Goal: Information Seeking & Learning: Learn about a topic

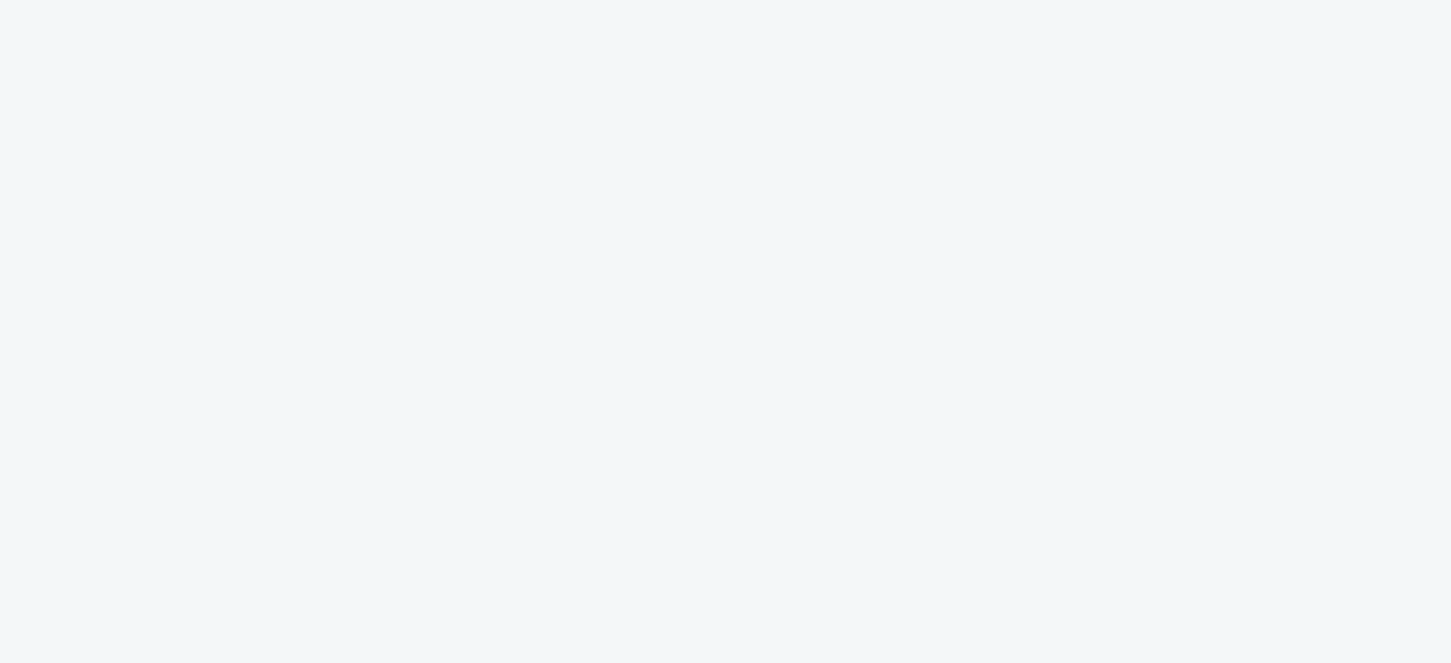
click at [1212, 337] on body at bounding box center [726, 339] width 1436 height 663
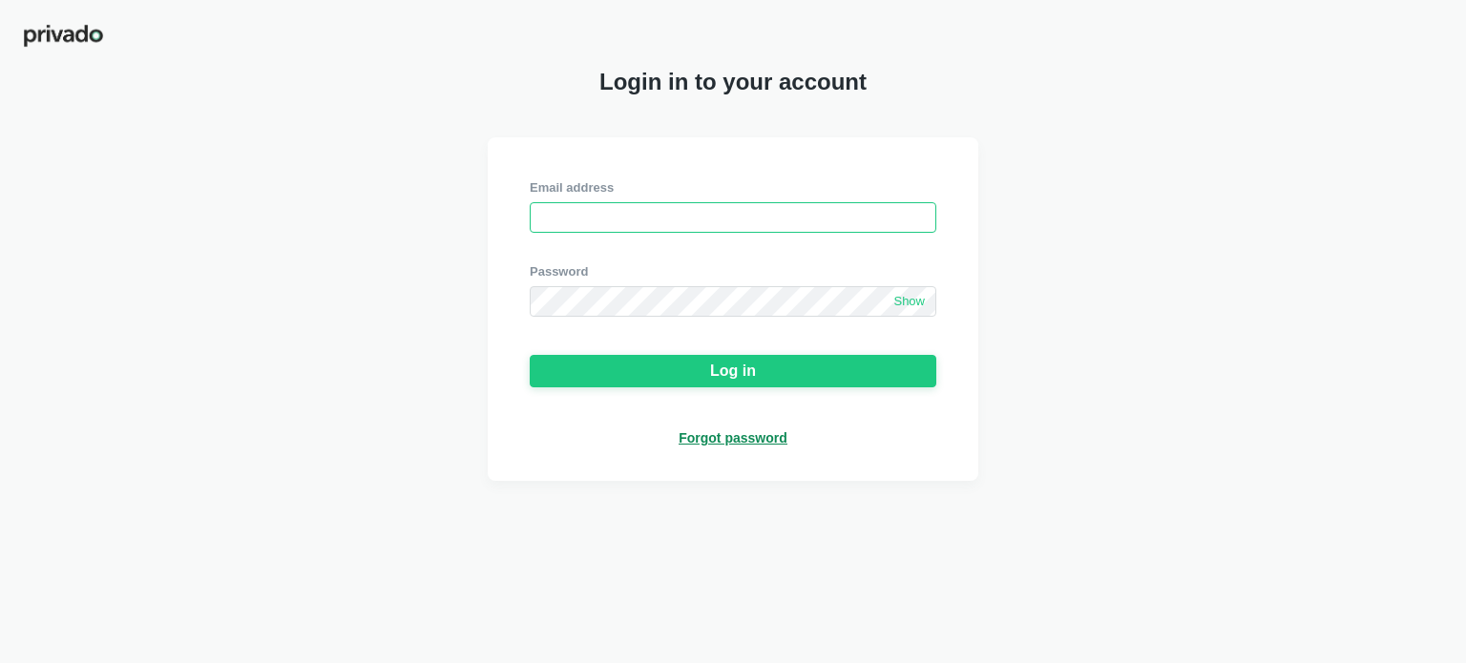
click at [637, 230] on input "email" at bounding box center [733, 217] width 406 height 31
paste input "[EMAIL_ADDRESS][DOMAIN_NAME]"
type input "[EMAIL_ADDRESS][DOMAIN_NAME]"
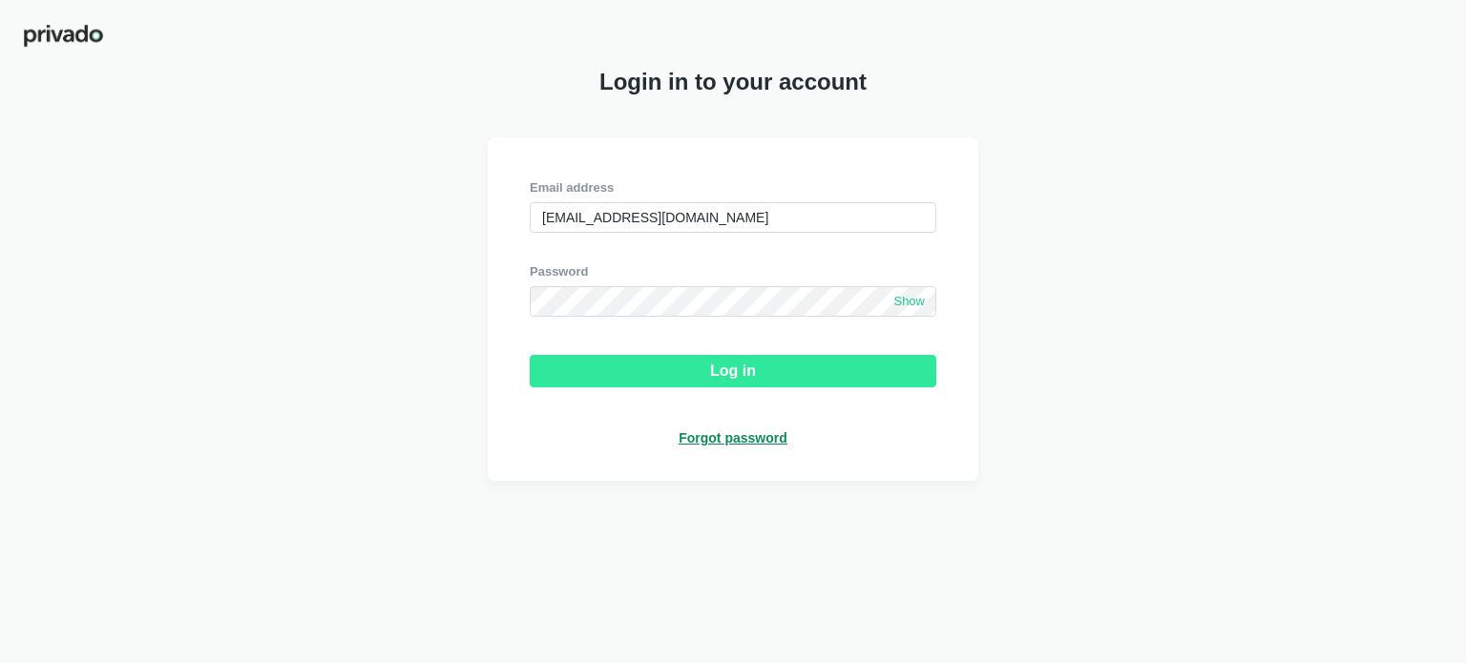
click at [702, 387] on button "Log in" at bounding box center [733, 371] width 406 height 32
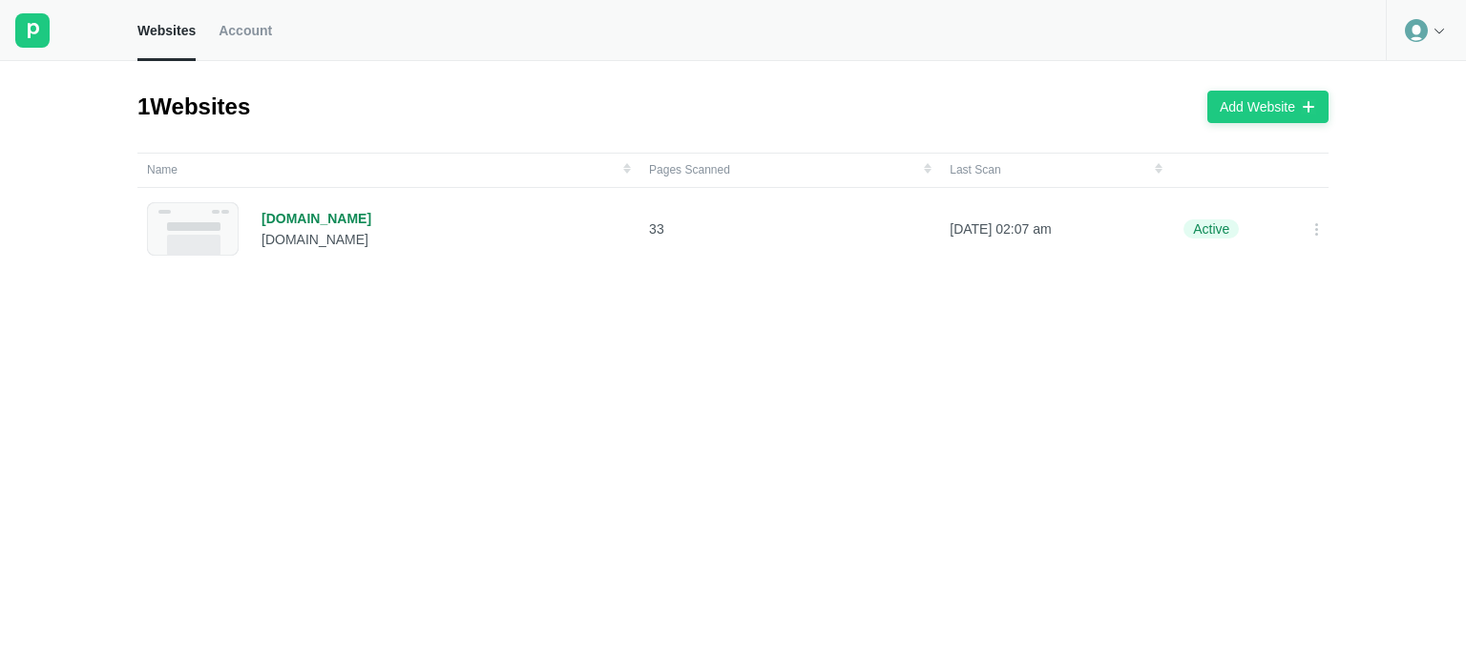
click at [233, 45] on link "Account" at bounding box center [245, 30] width 53 height 61
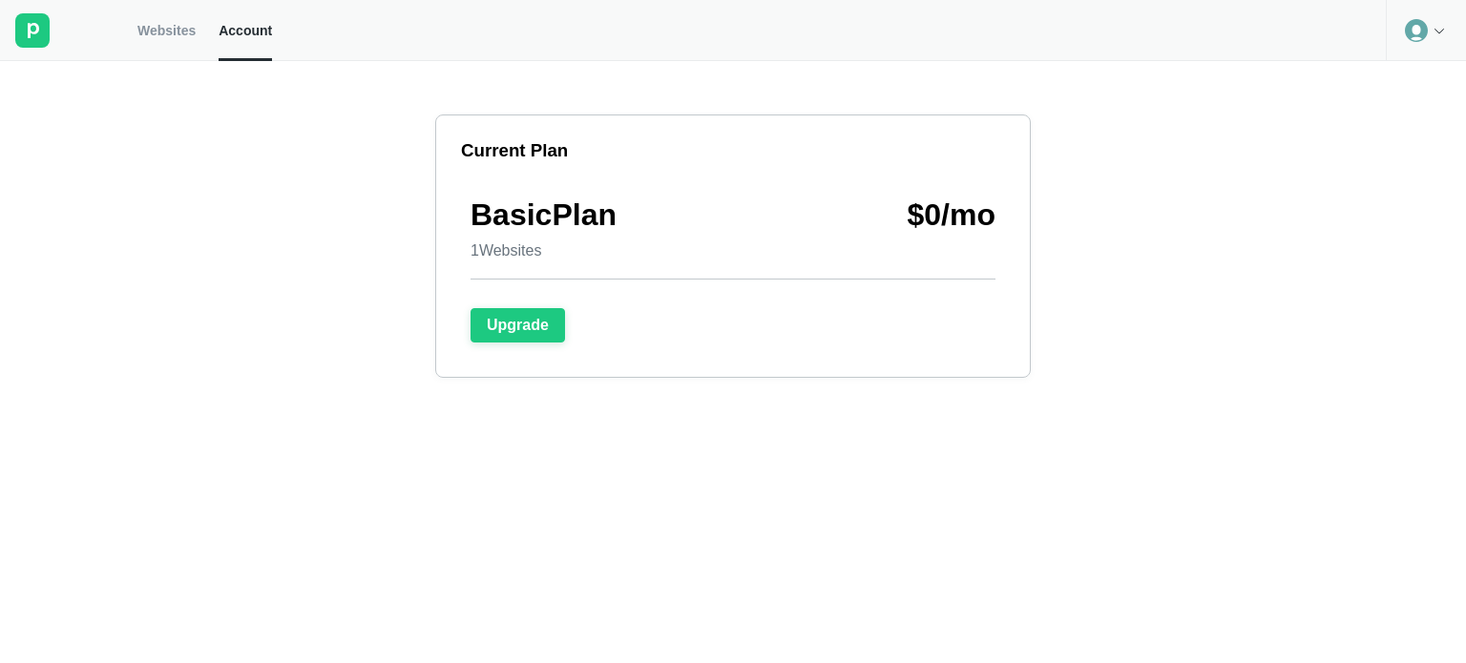
click at [1441, 20] on div at bounding box center [1426, 30] width 80 height 61
click at [1405, 79] on div "Logout" at bounding box center [1425, 79] width 78 height 27
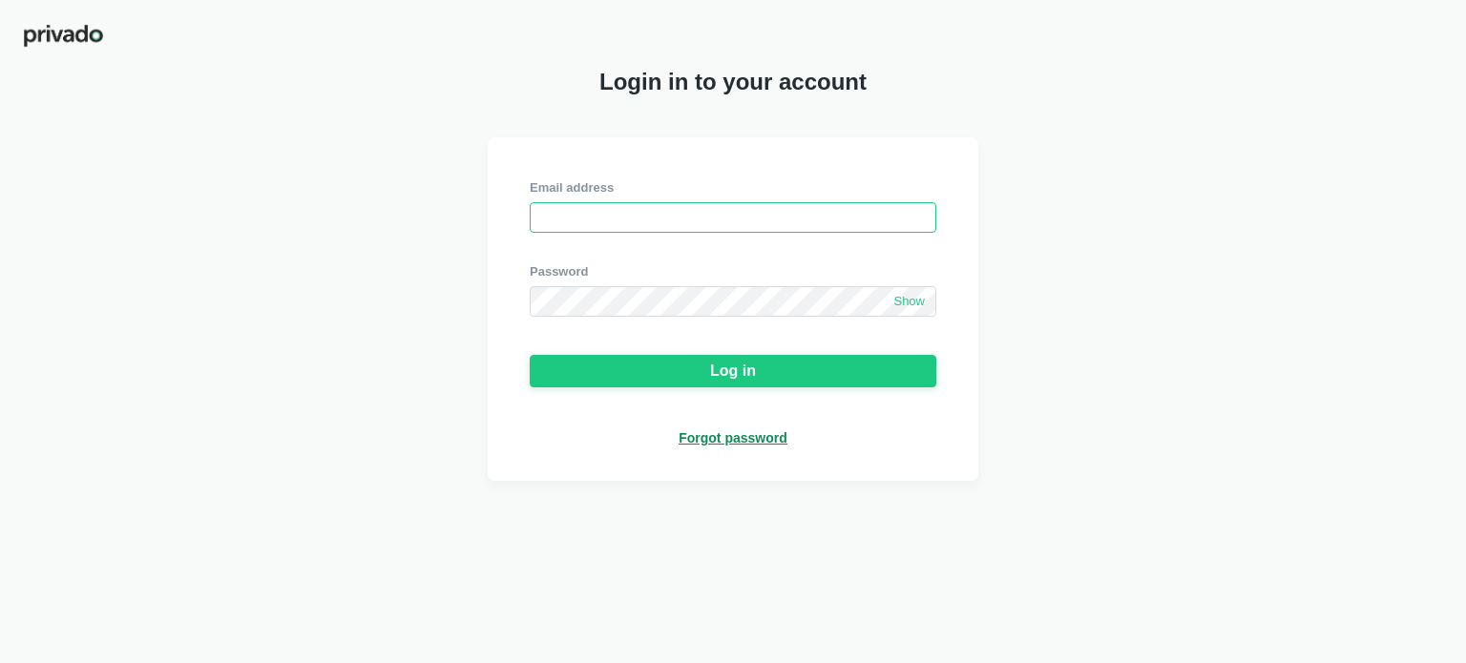
click at [818, 226] on input "email" at bounding box center [733, 217] width 406 height 31
paste input "[PERSON_NAME][EMAIL_ADDRESS][DOMAIN_NAME]"
type input "[PERSON_NAME][EMAIL_ADDRESS][DOMAIN_NAME]"
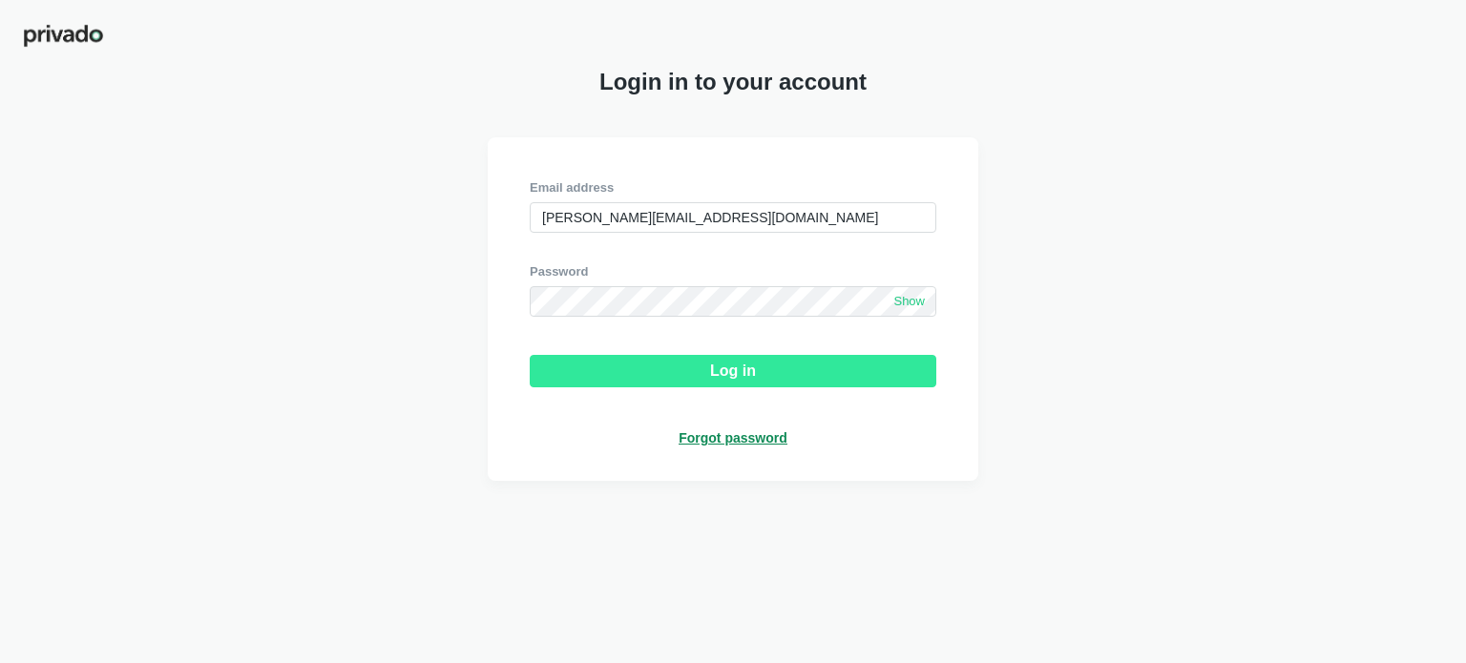
click at [697, 382] on button "Log in" at bounding box center [733, 371] width 406 height 32
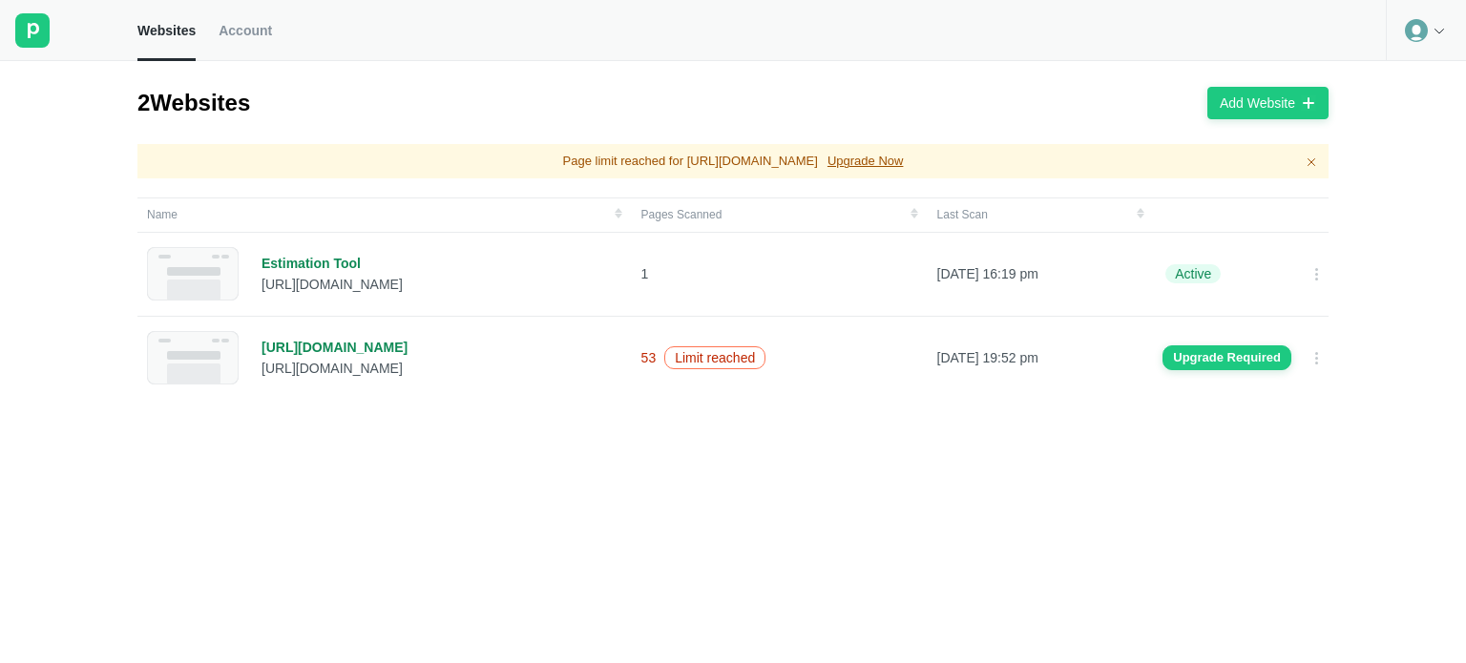
click at [1409, 31] on icon at bounding box center [1416, 30] width 23 height 23
click at [234, 36] on span "Account" at bounding box center [245, 30] width 53 height 17
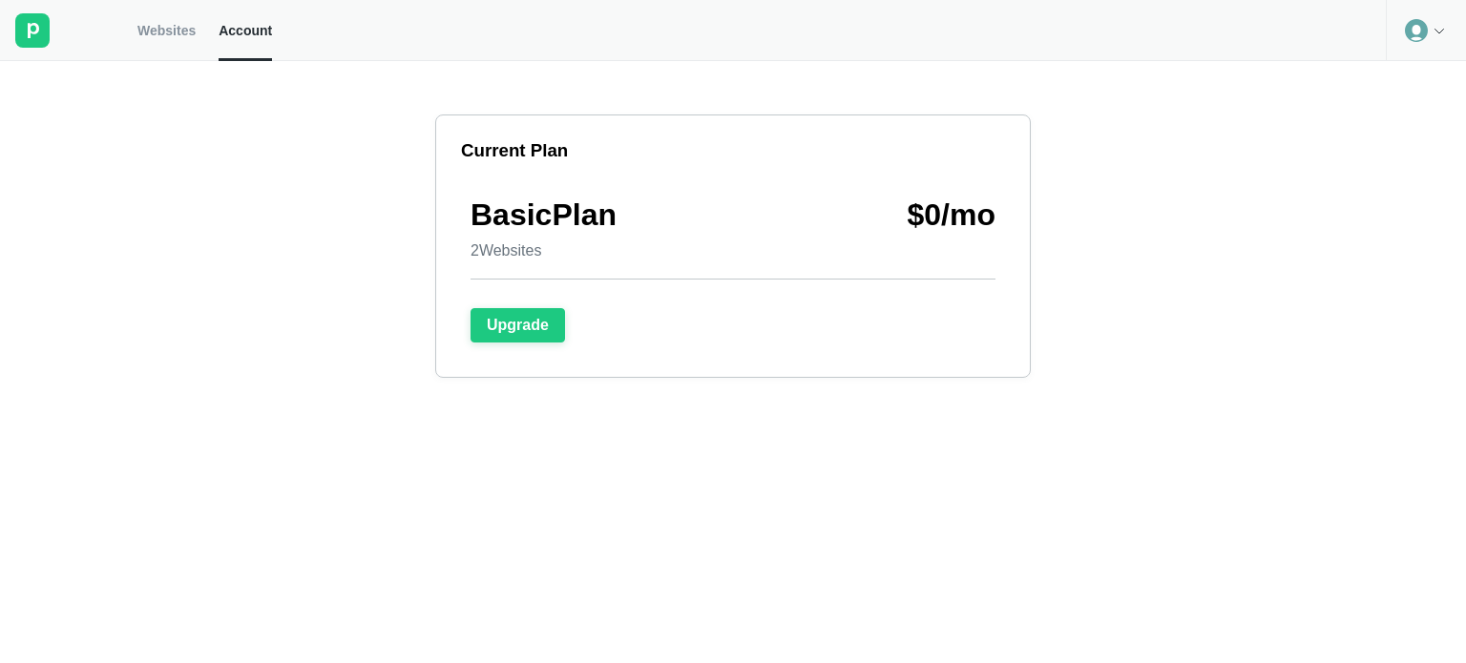
click at [157, 37] on span "Websites" at bounding box center [166, 30] width 58 height 17
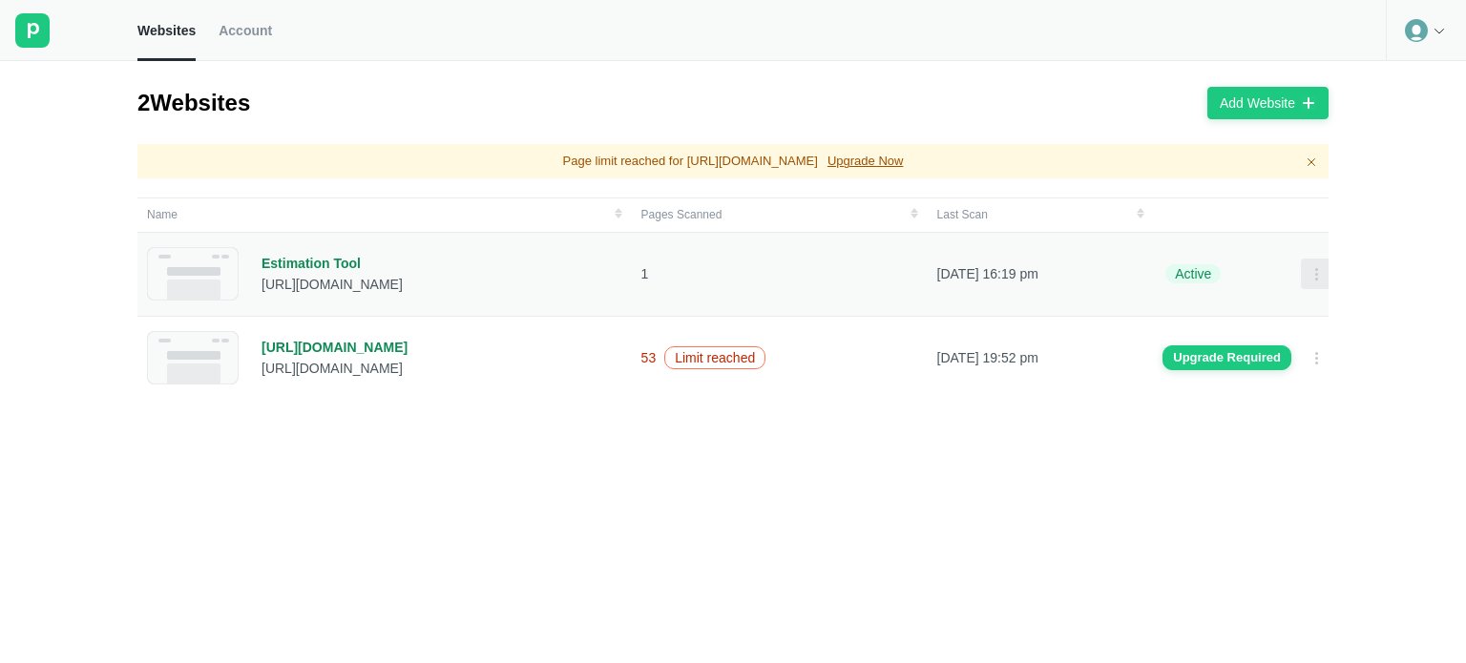
click at [1301, 271] on div at bounding box center [1316, 274] width 31 height 31
click at [321, 279] on div "[URL][DOMAIN_NAME]" at bounding box center [331, 284] width 141 height 17
click at [309, 255] on div "Estimation Tool" at bounding box center [331, 263] width 141 height 17
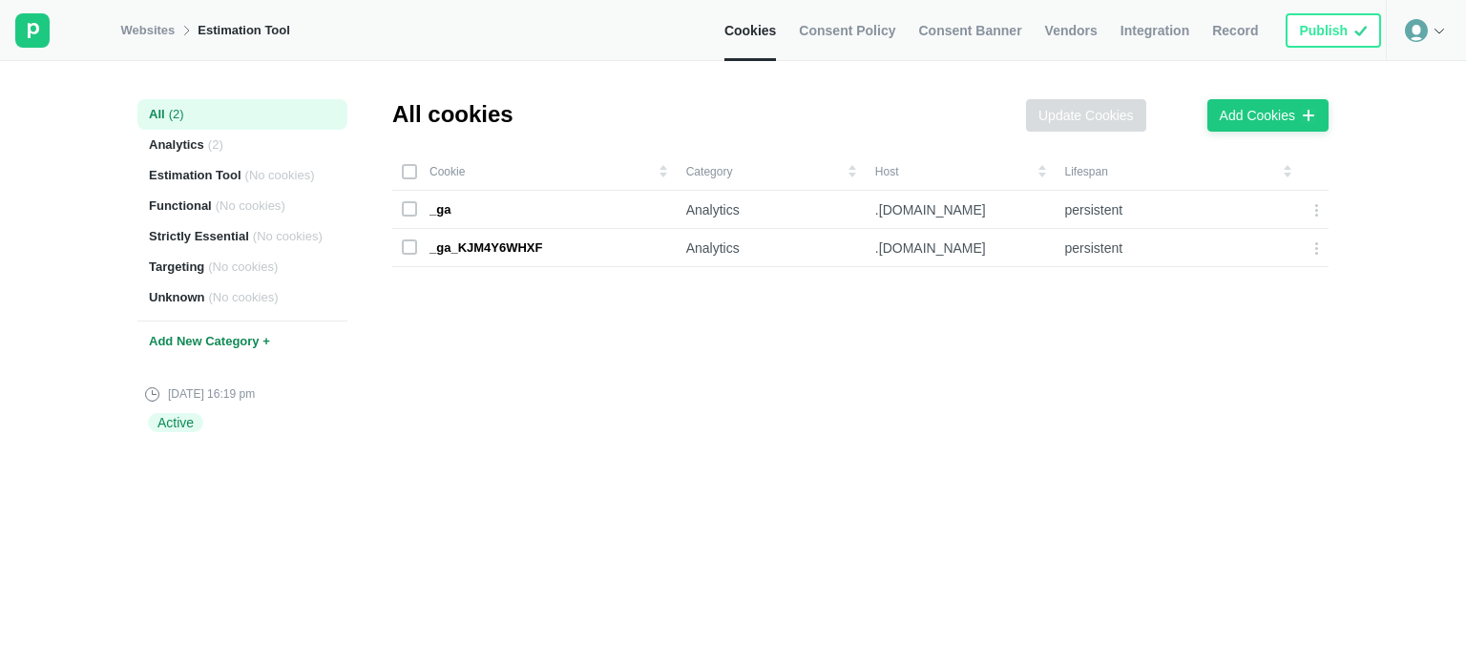
click at [867, 19] on link "Consent Policy" at bounding box center [847, 30] width 96 height 61
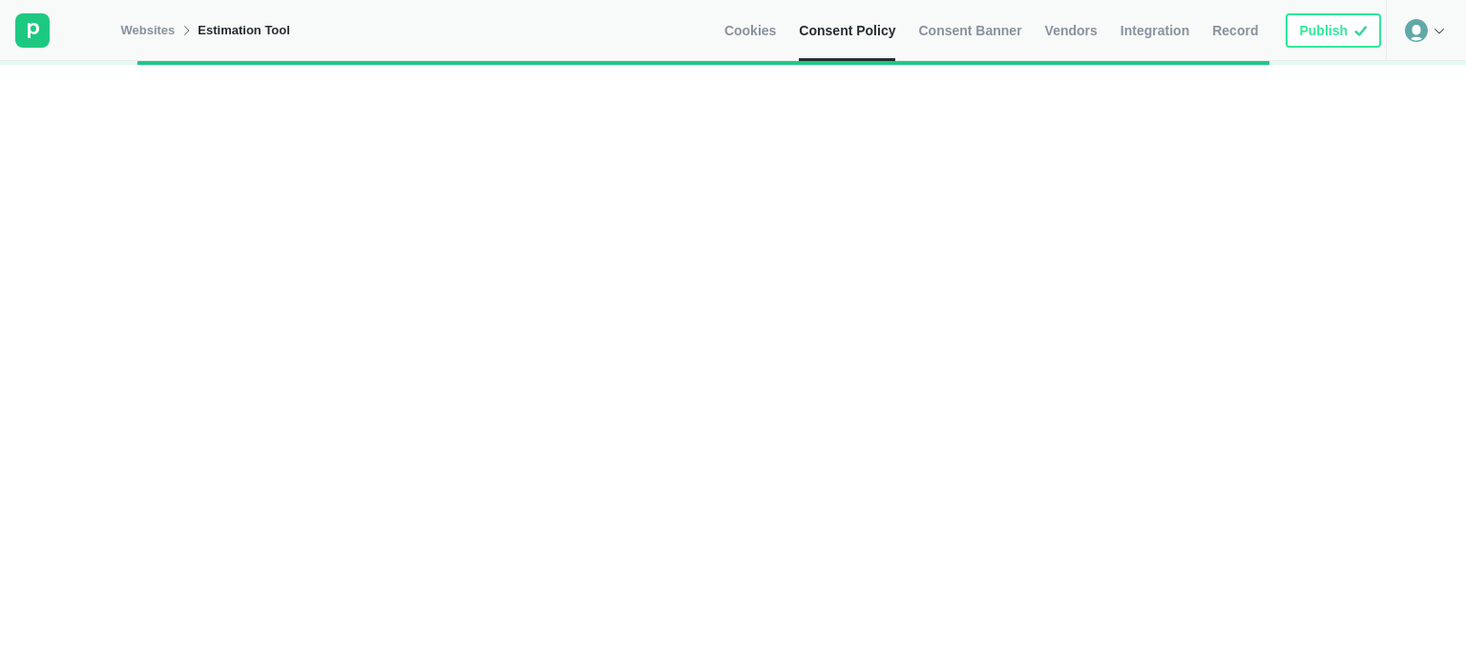
click at [1149, 29] on span "Integration" at bounding box center [1154, 30] width 69 height 17
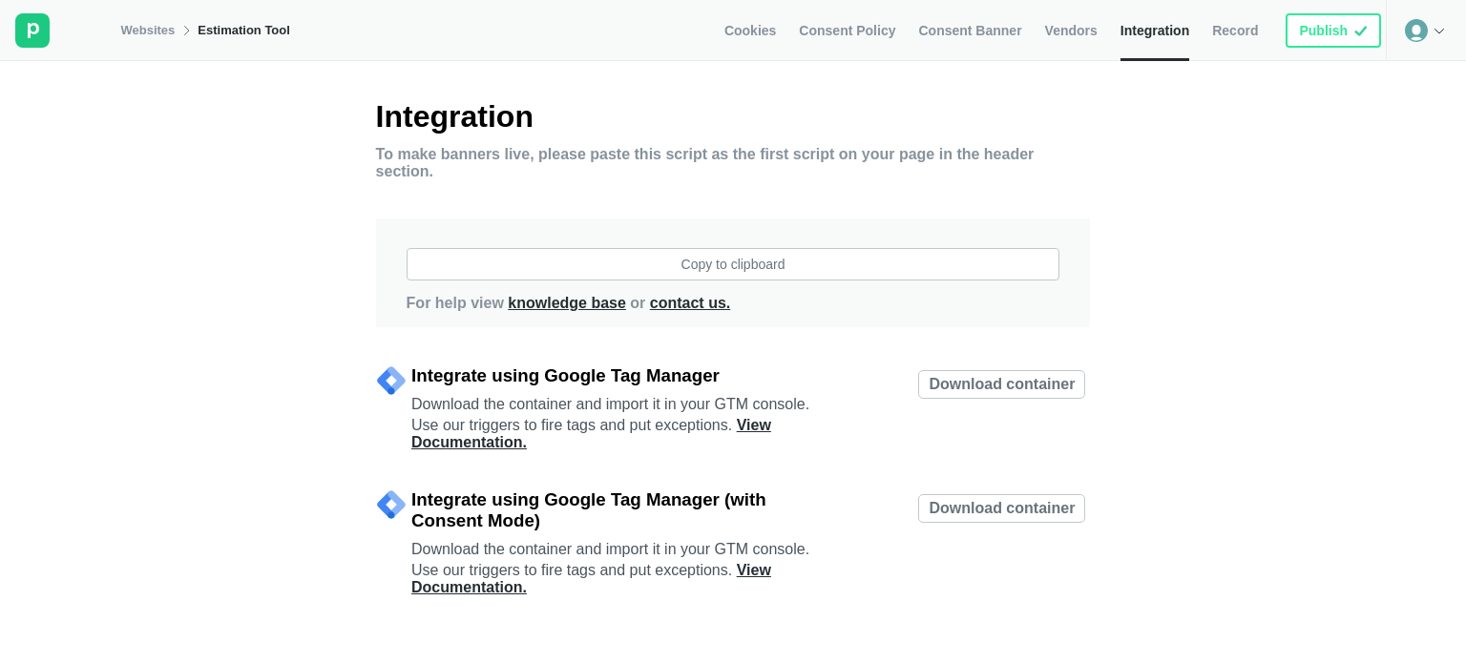
click at [159, 22] on link "Websites" at bounding box center [147, 30] width 54 height 17
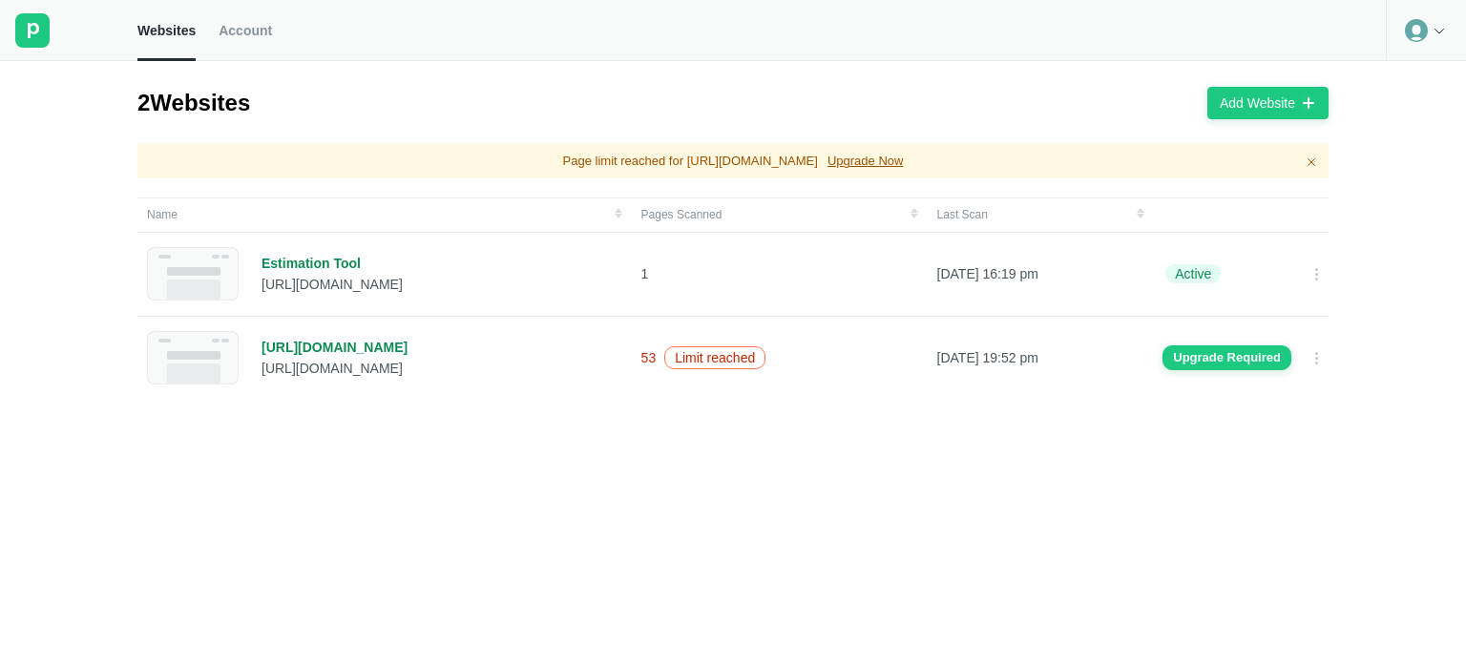
click at [1414, 34] on icon at bounding box center [1416, 30] width 23 height 23
click at [1419, 73] on div "Logout" at bounding box center [1425, 79] width 78 height 27
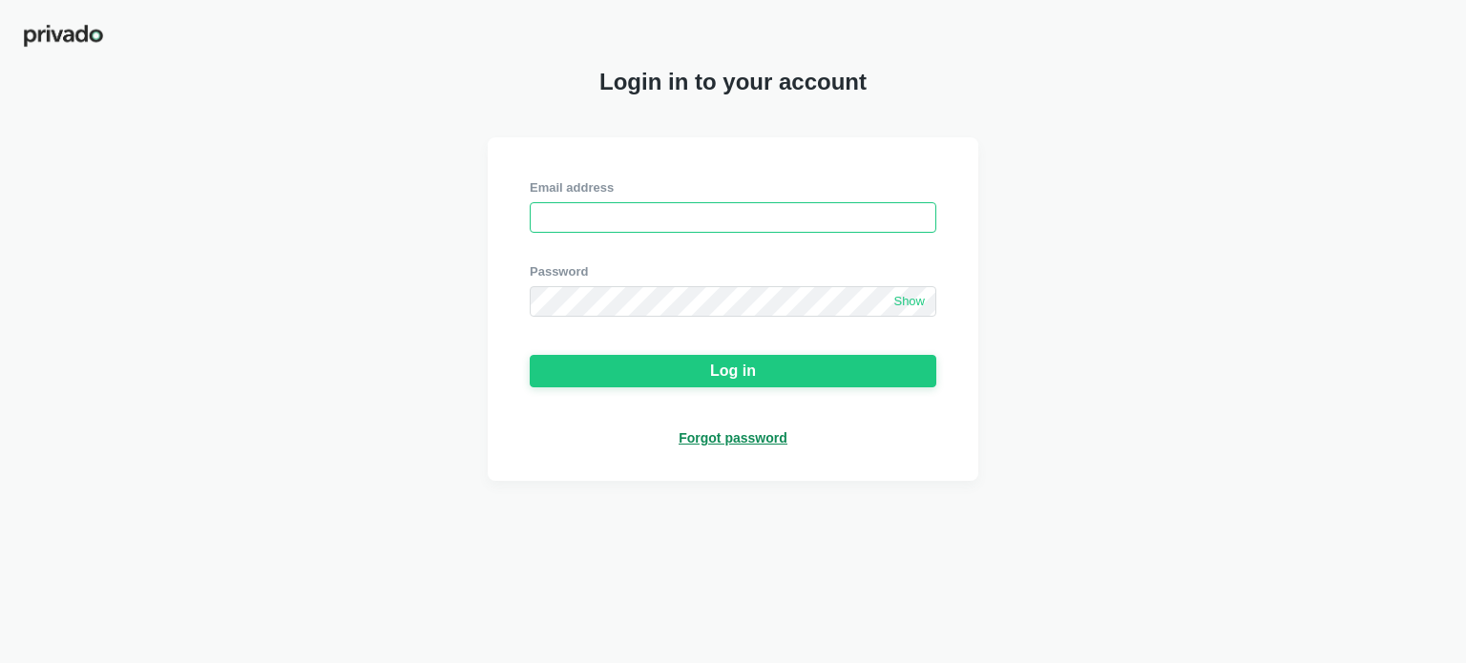
click at [783, 213] on input "email" at bounding box center [733, 217] width 406 height 31
paste input "[EMAIL_ADDRESS][DOMAIN_NAME]"
type input "[EMAIL_ADDRESS][DOMAIN_NAME]"
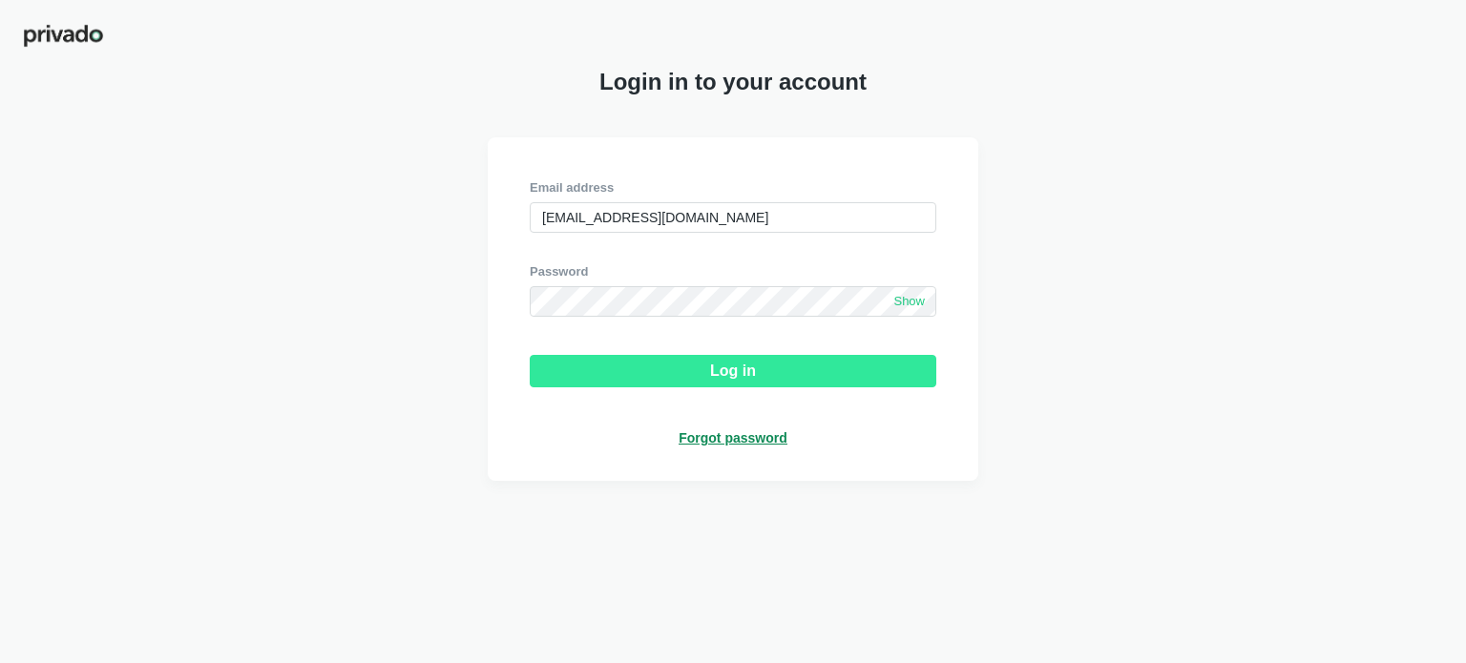
click at [746, 375] on div "Log in" at bounding box center [733, 371] width 46 height 17
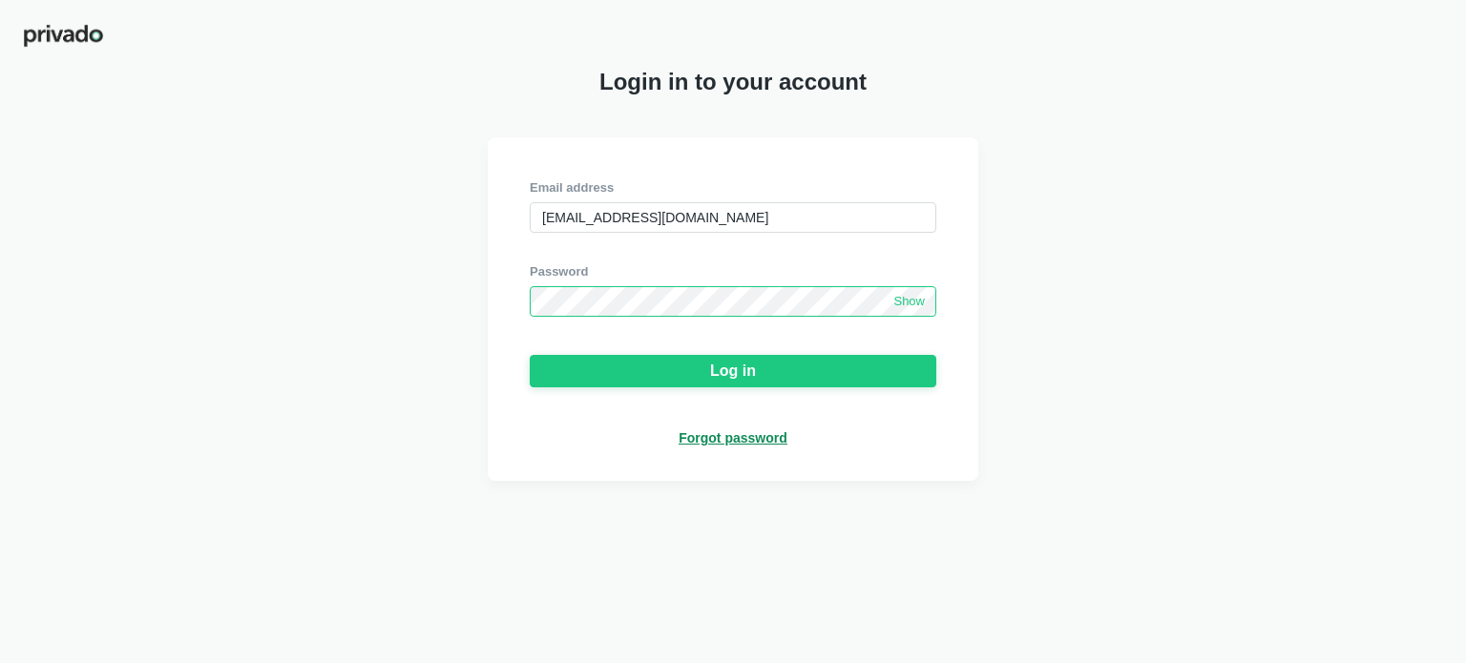
click at [404, 331] on div "Email address [EMAIL_ADDRESS][DOMAIN_NAME] Password Show Log in Forgot password" at bounding box center [733, 309] width 1466 height 344
click at [908, 304] on span "Show" at bounding box center [908, 302] width 31 height 16
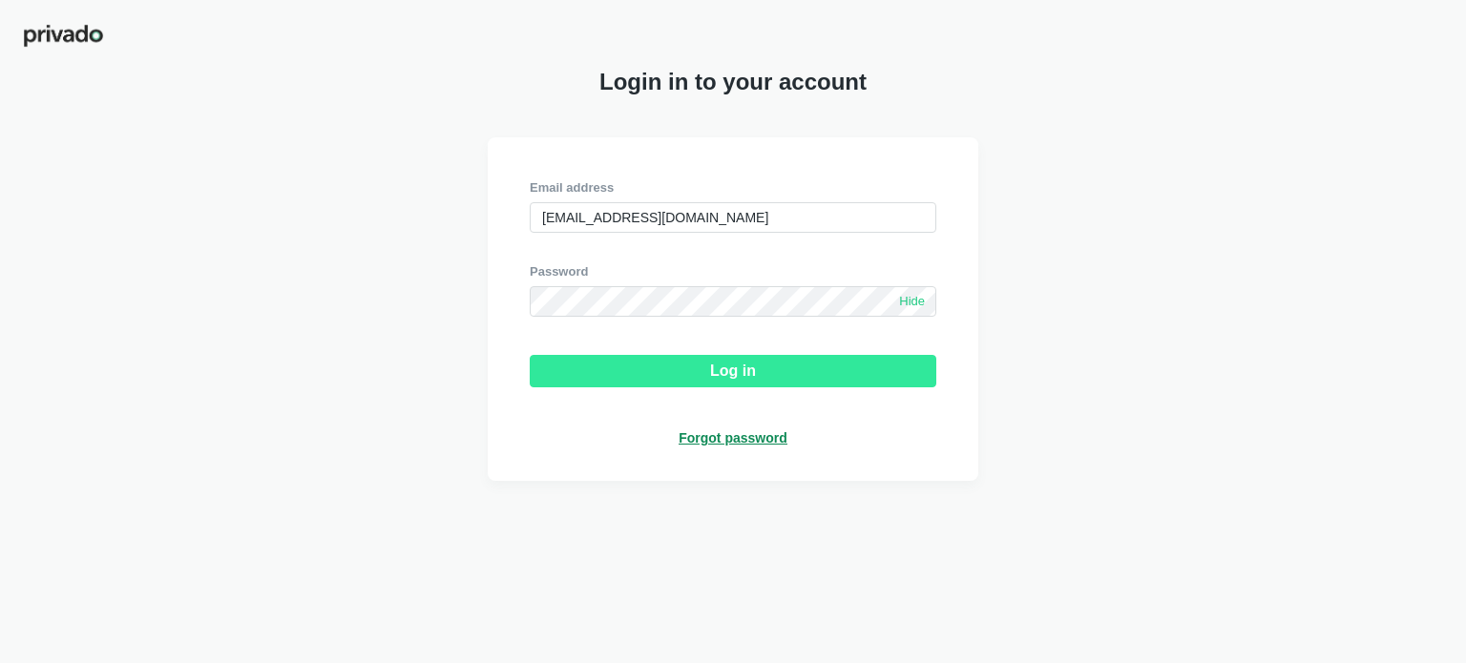
click at [792, 385] on button "Log in" at bounding box center [733, 371] width 406 height 32
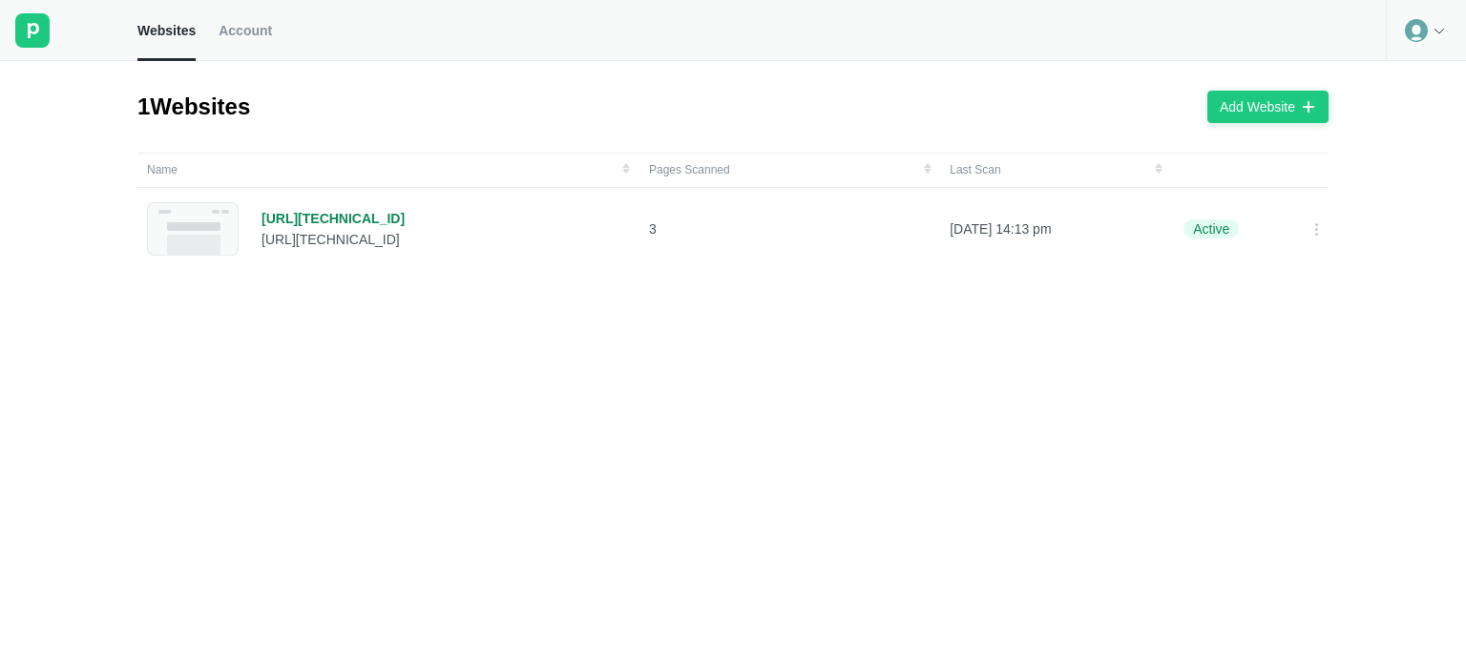
click at [247, 34] on span "Account" at bounding box center [245, 30] width 53 height 17
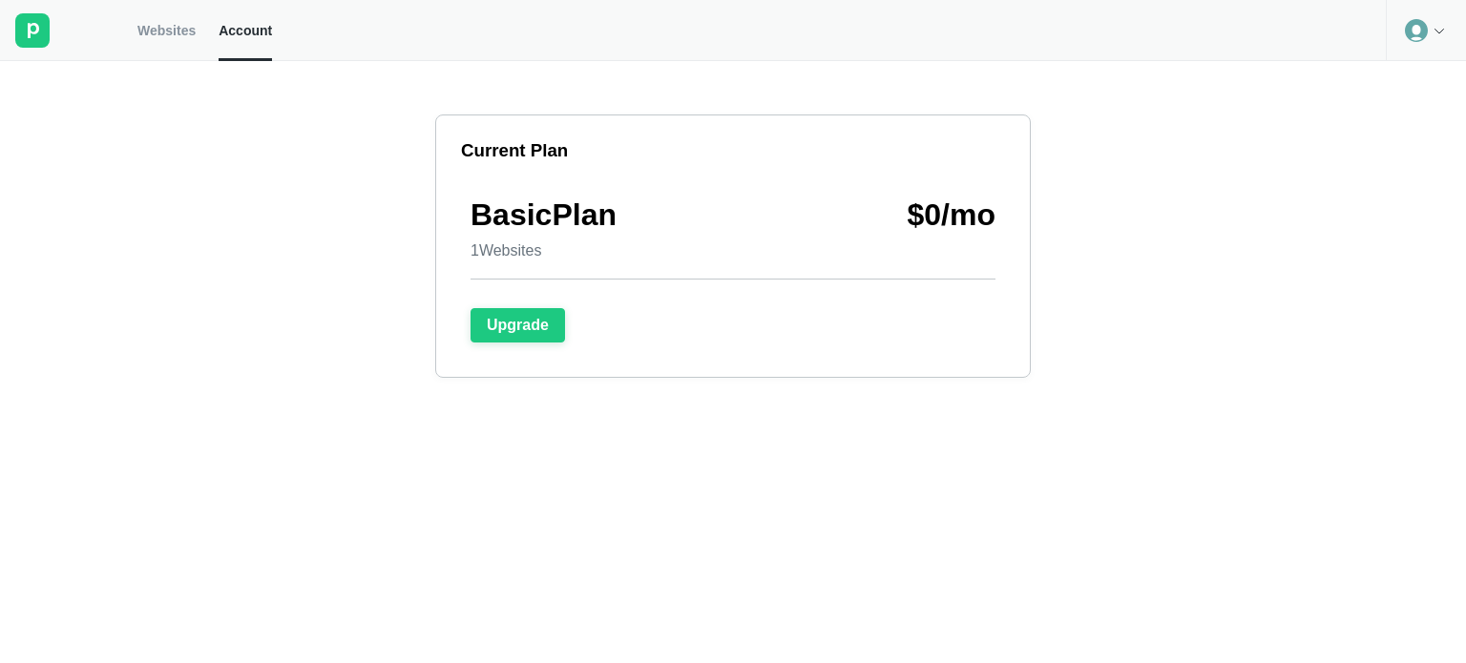
click at [145, 29] on span "Websites" at bounding box center [166, 30] width 58 height 17
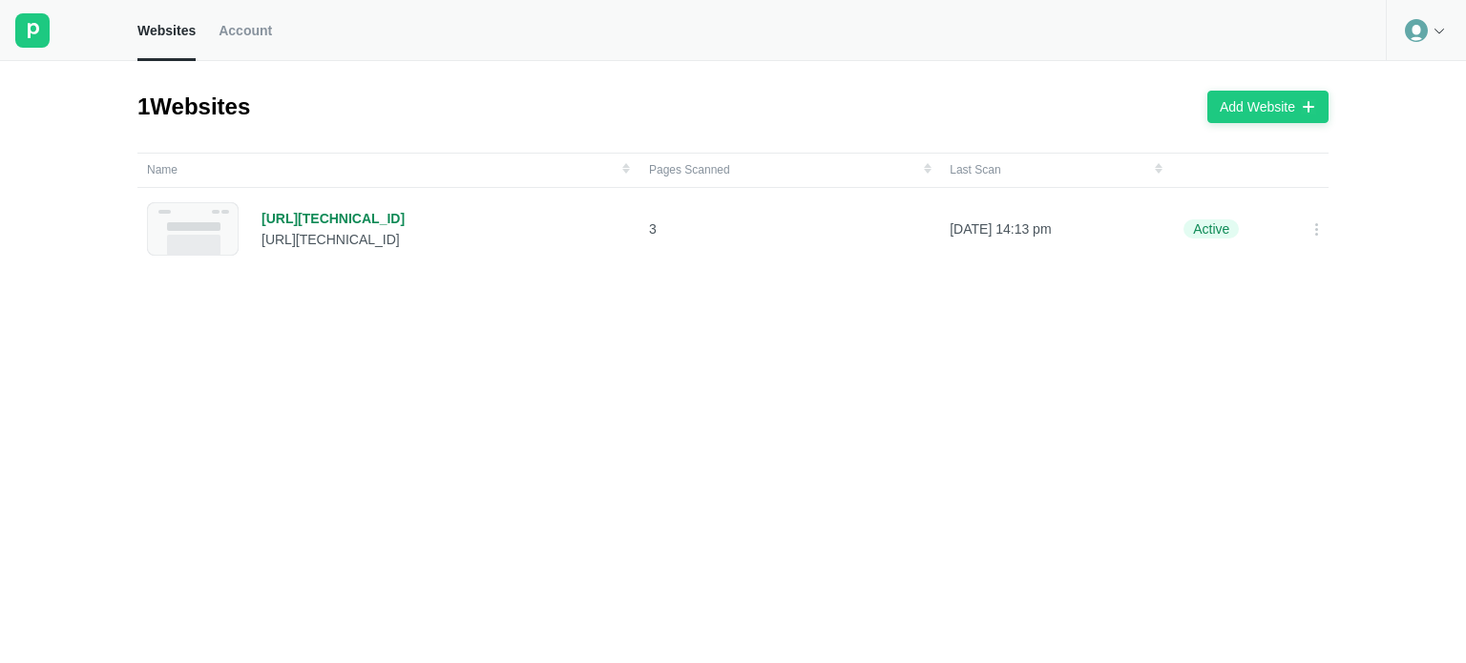
click at [1431, 33] on icon at bounding box center [1438, 30] width 15 height 15
click at [1402, 72] on div "Logout" at bounding box center [1425, 79] width 78 height 27
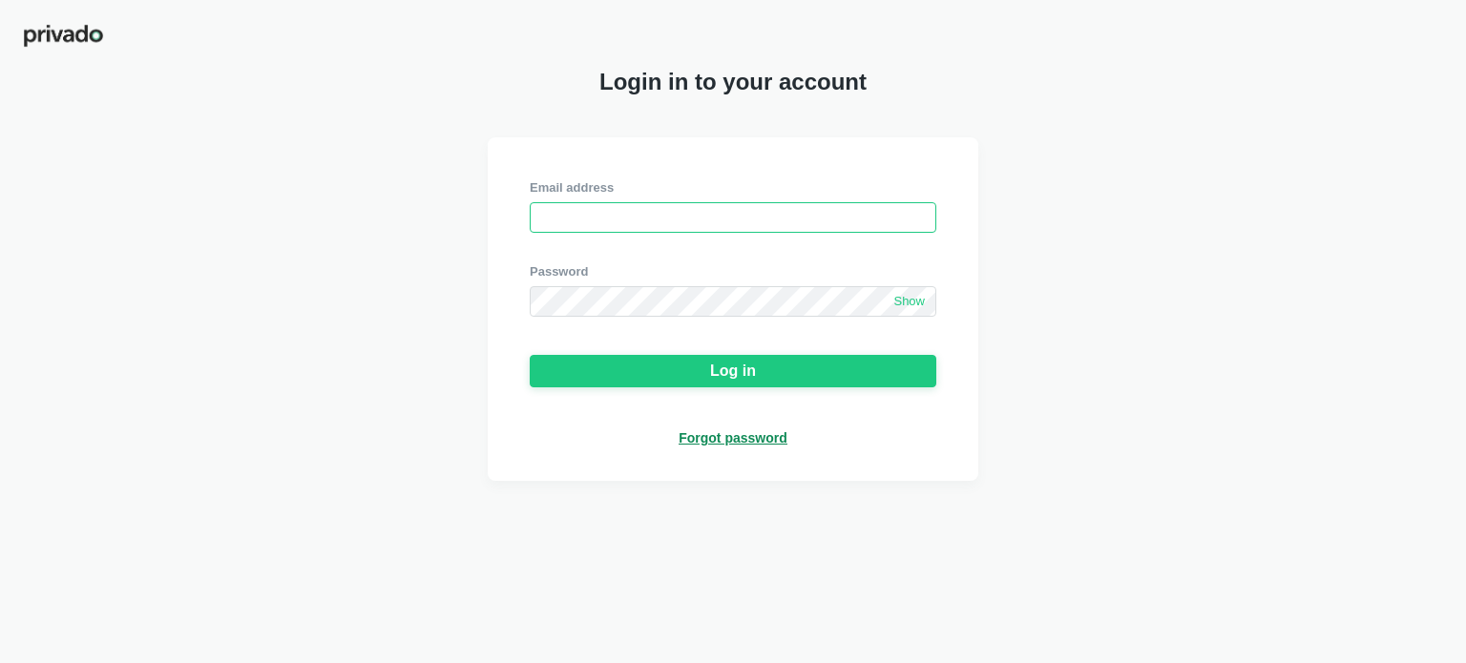
click at [828, 232] on input "email" at bounding box center [733, 217] width 406 height 31
paste input "[PERSON_NAME][EMAIL_ADDRESS][DOMAIN_NAME]"
type input "[PERSON_NAME][EMAIL_ADDRESS][DOMAIN_NAME]"
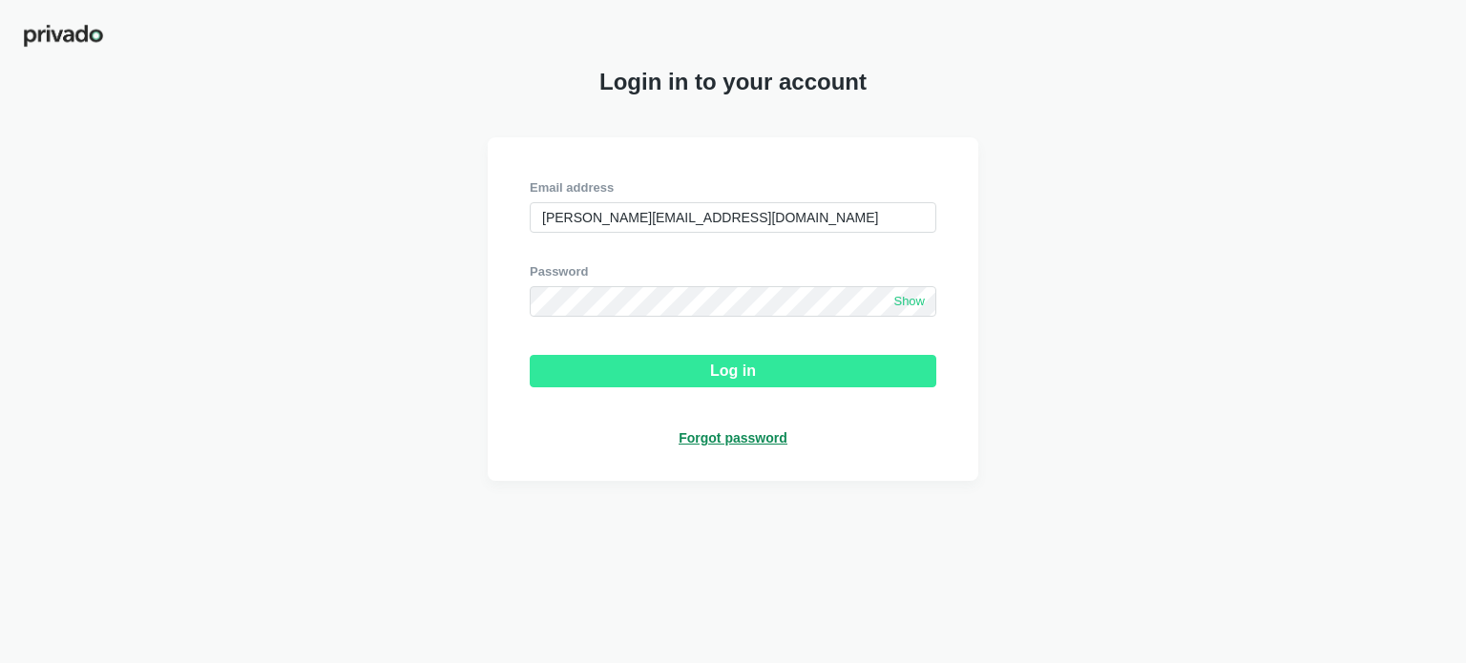
click at [715, 365] on div "Log in" at bounding box center [733, 371] width 46 height 17
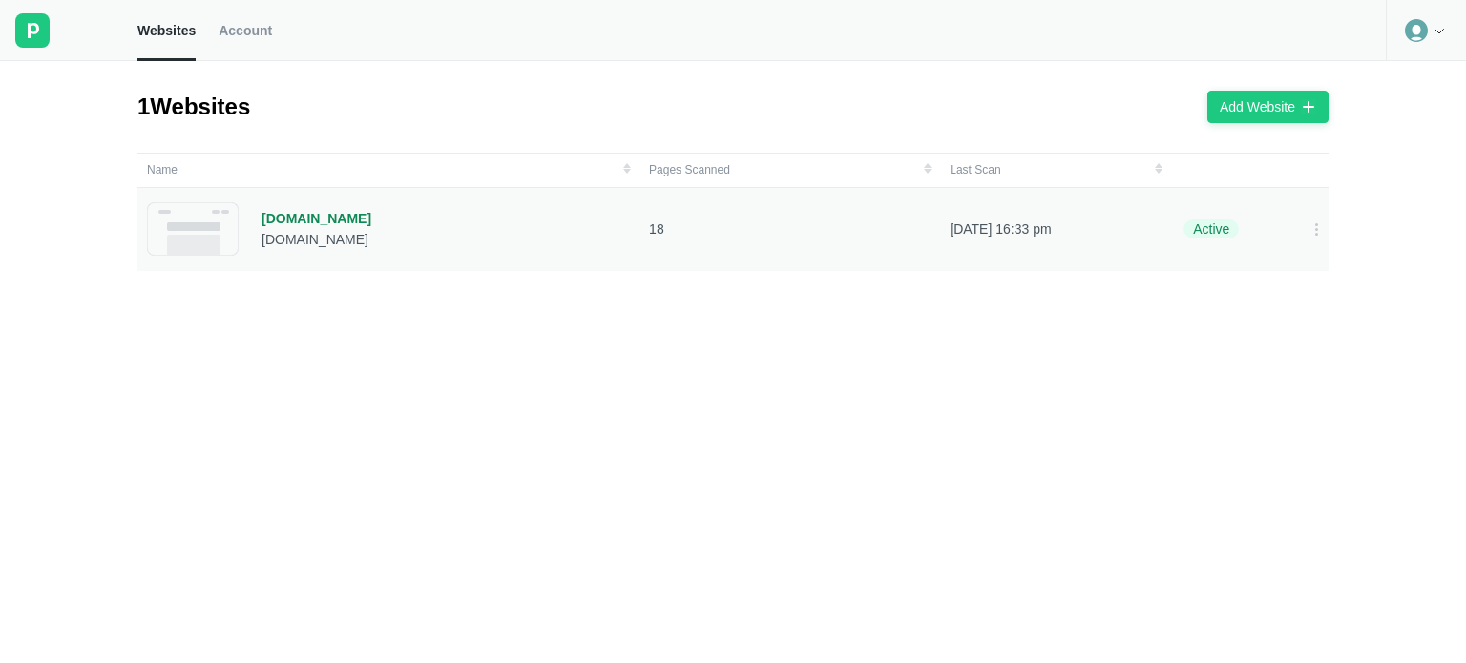
click at [304, 215] on div "[DOMAIN_NAME]" at bounding box center [316, 218] width 110 height 17
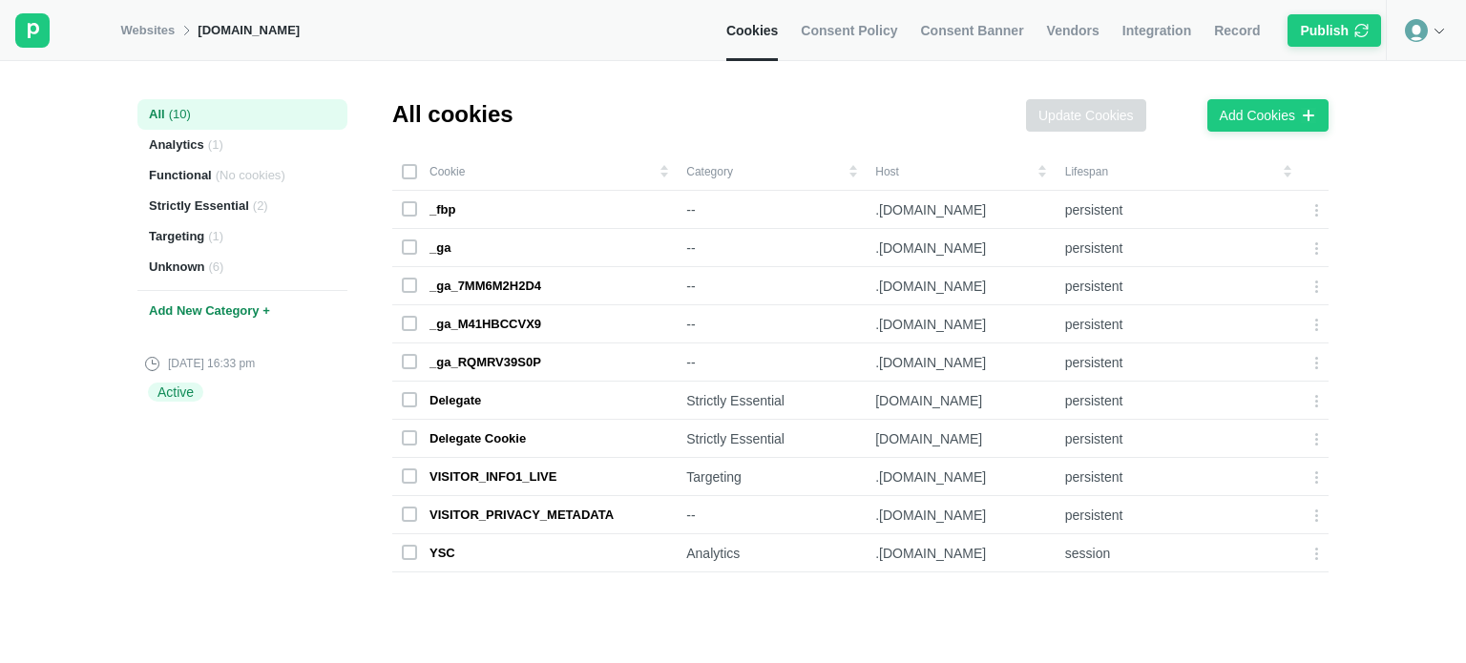
click at [158, 37] on link "Websites" at bounding box center [147, 30] width 54 height 17
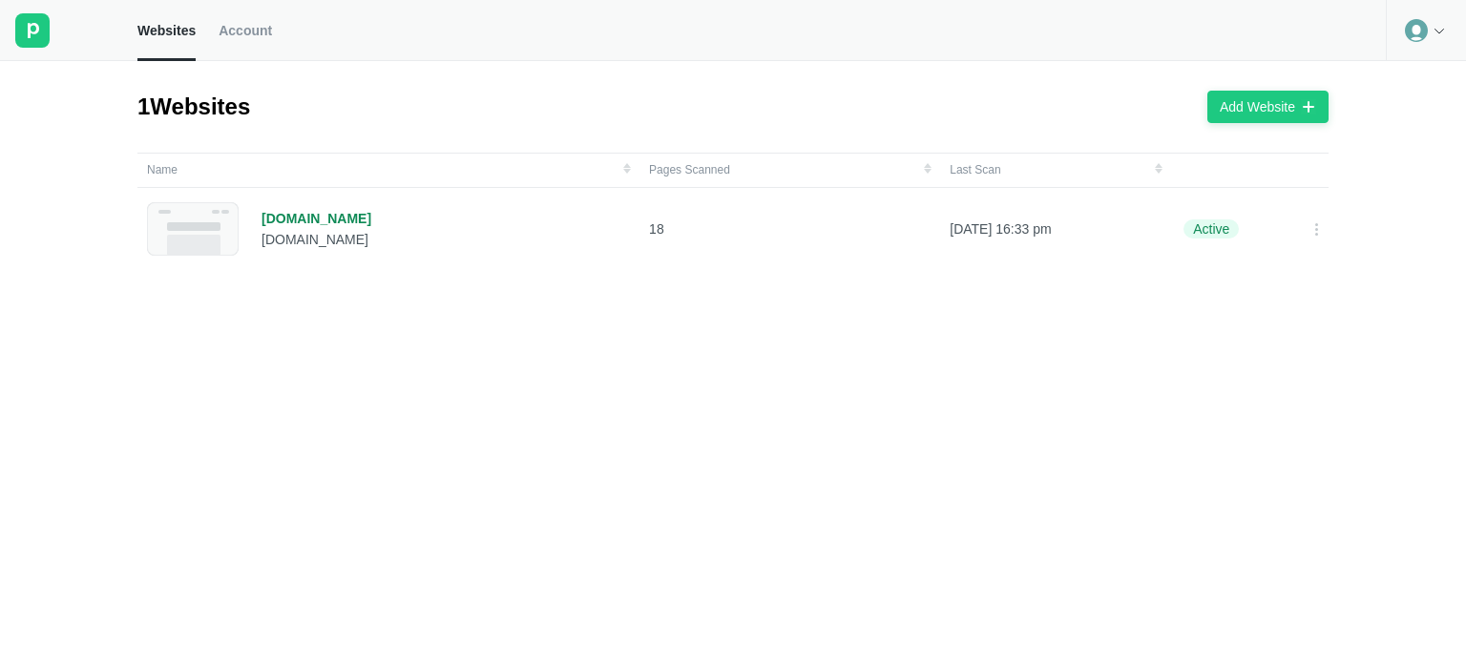
click at [225, 22] on span "Account" at bounding box center [245, 30] width 53 height 17
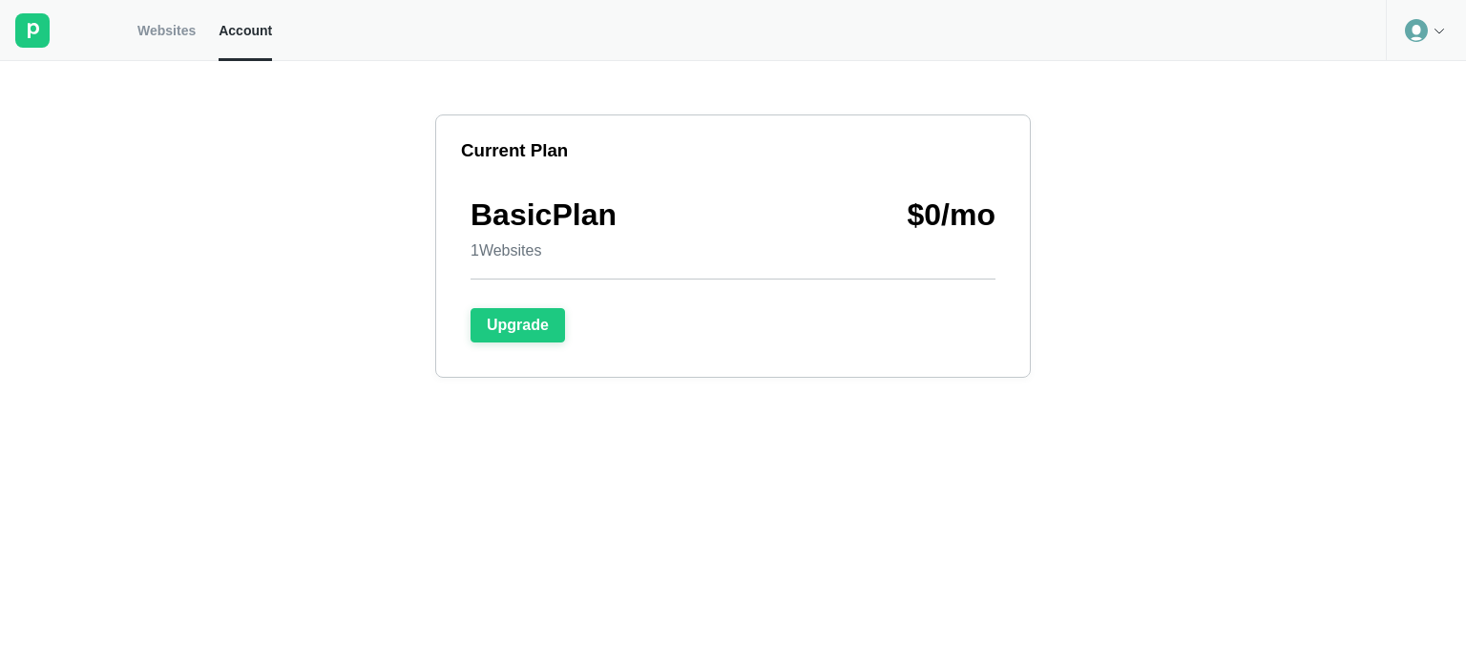
click at [180, 33] on span "Websites" at bounding box center [166, 30] width 58 height 17
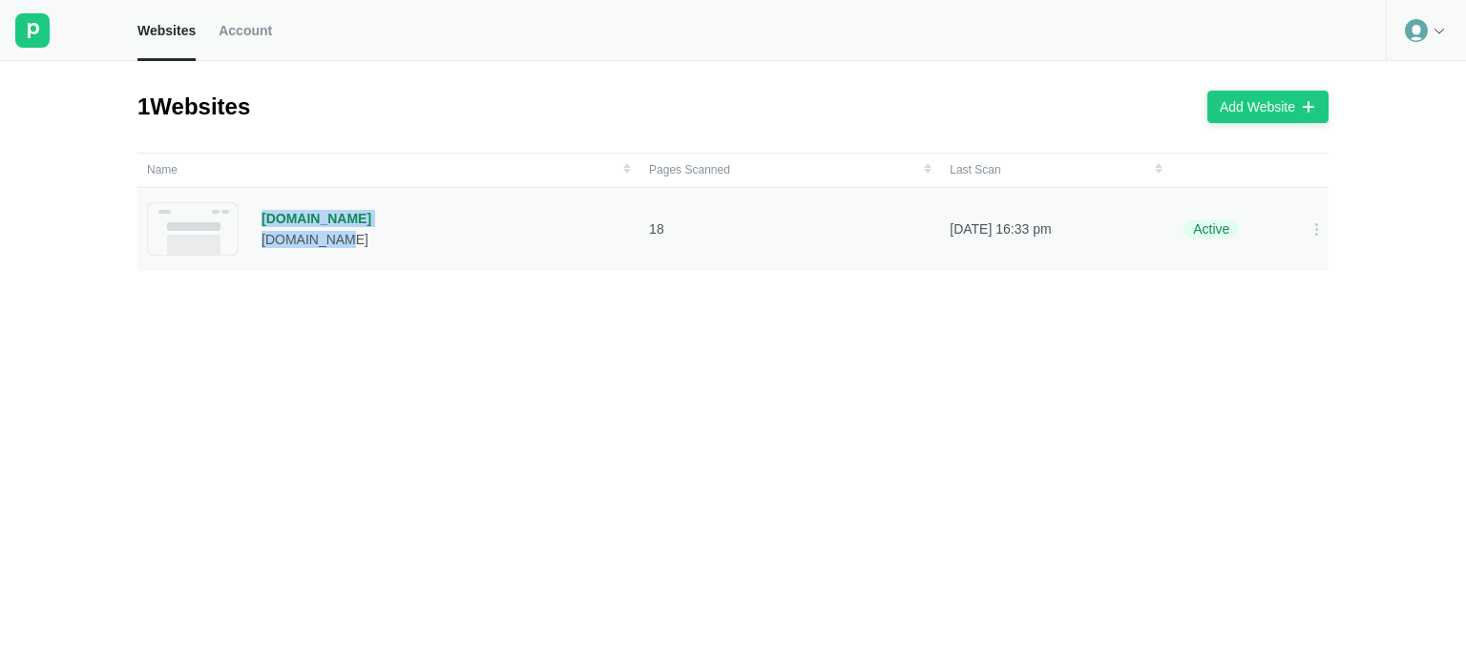
drag, startPoint x: 250, startPoint y: 217, endPoint x: 344, endPoint y: 234, distance: 95.1
click at [344, 234] on div "[DOMAIN_NAME] [DOMAIN_NAME]" at bounding box center [388, 228] width 483 height 53
click at [351, 219] on div "[DOMAIN_NAME] [DOMAIN_NAME]" at bounding box center [388, 228] width 483 height 53
drag, startPoint x: 353, startPoint y: 219, endPoint x: 266, endPoint y: 207, distance: 87.7
click at [270, 207] on div "[DOMAIN_NAME] [DOMAIN_NAME]" at bounding box center [388, 228] width 483 height 53
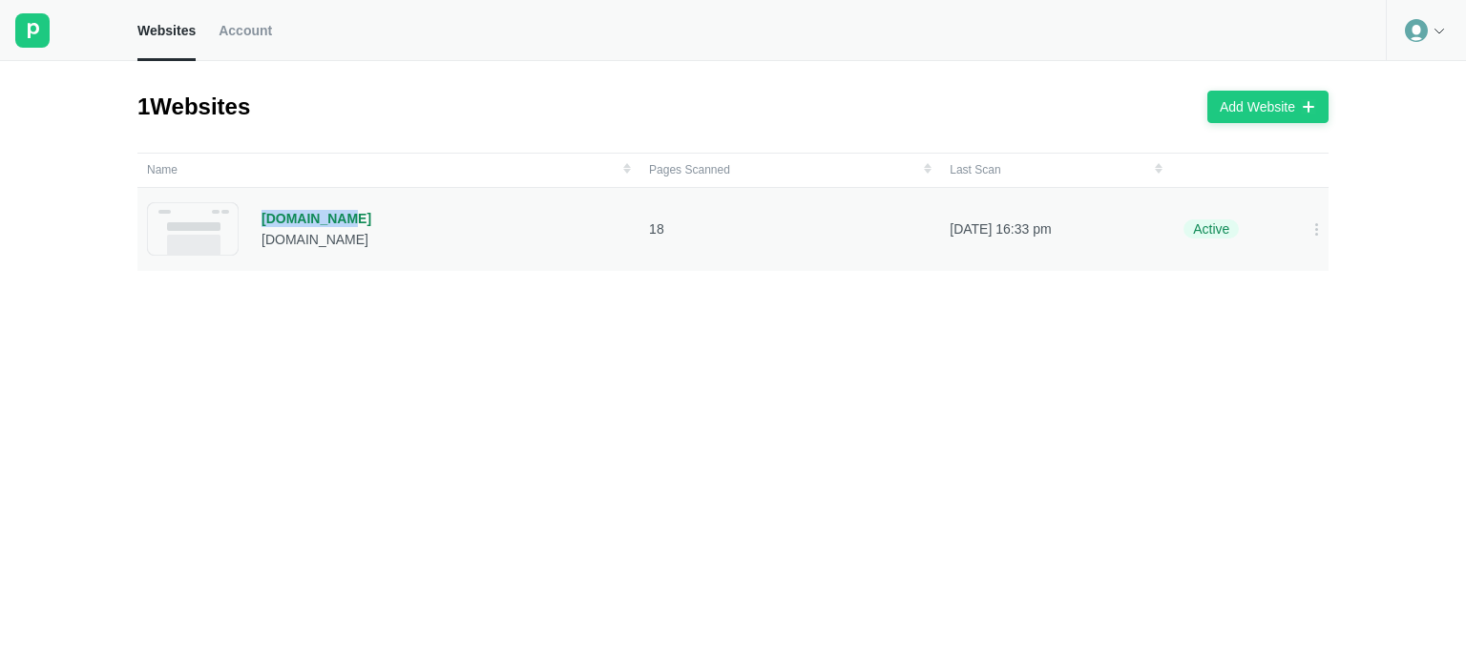
click at [279, 210] on div "[DOMAIN_NAME]" at bounding box center [316, 218] width 110 height 17
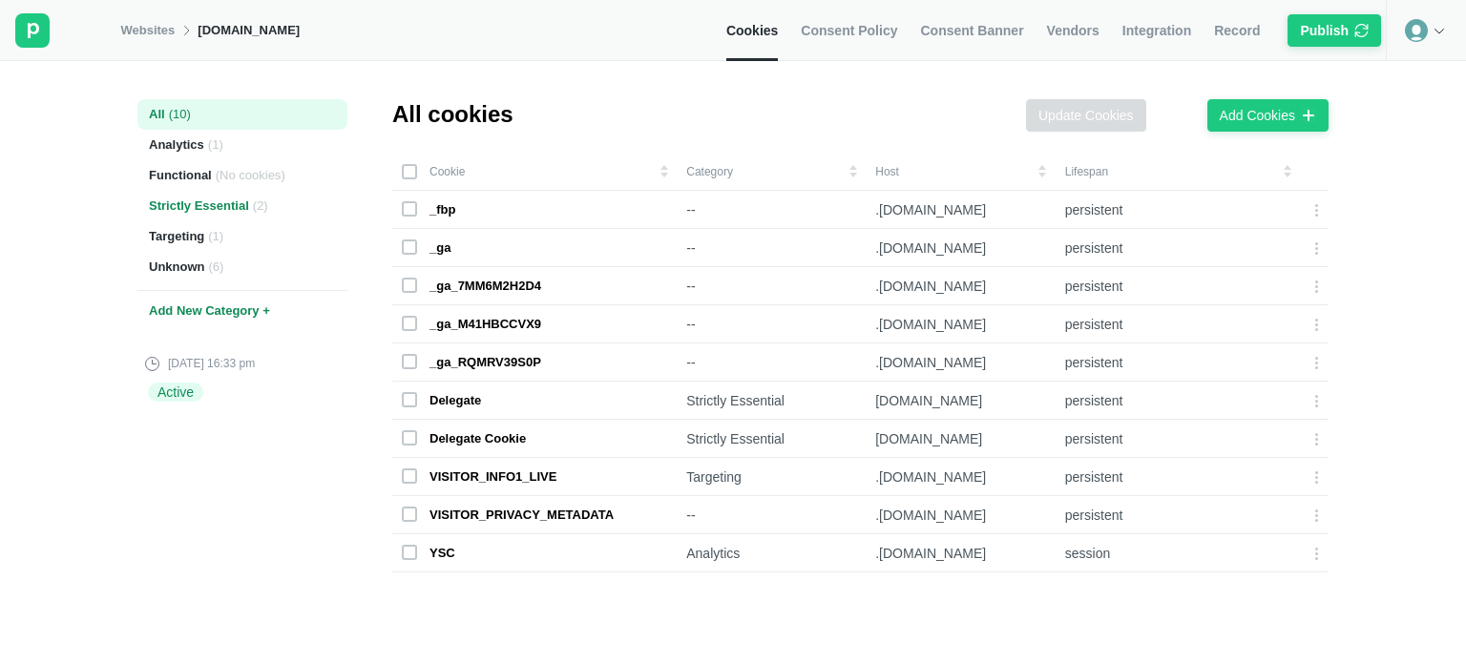
click at [180, 194] on div "Strictly Essential ( 2 )" at bounding box center [242, 206] width 210 height 31
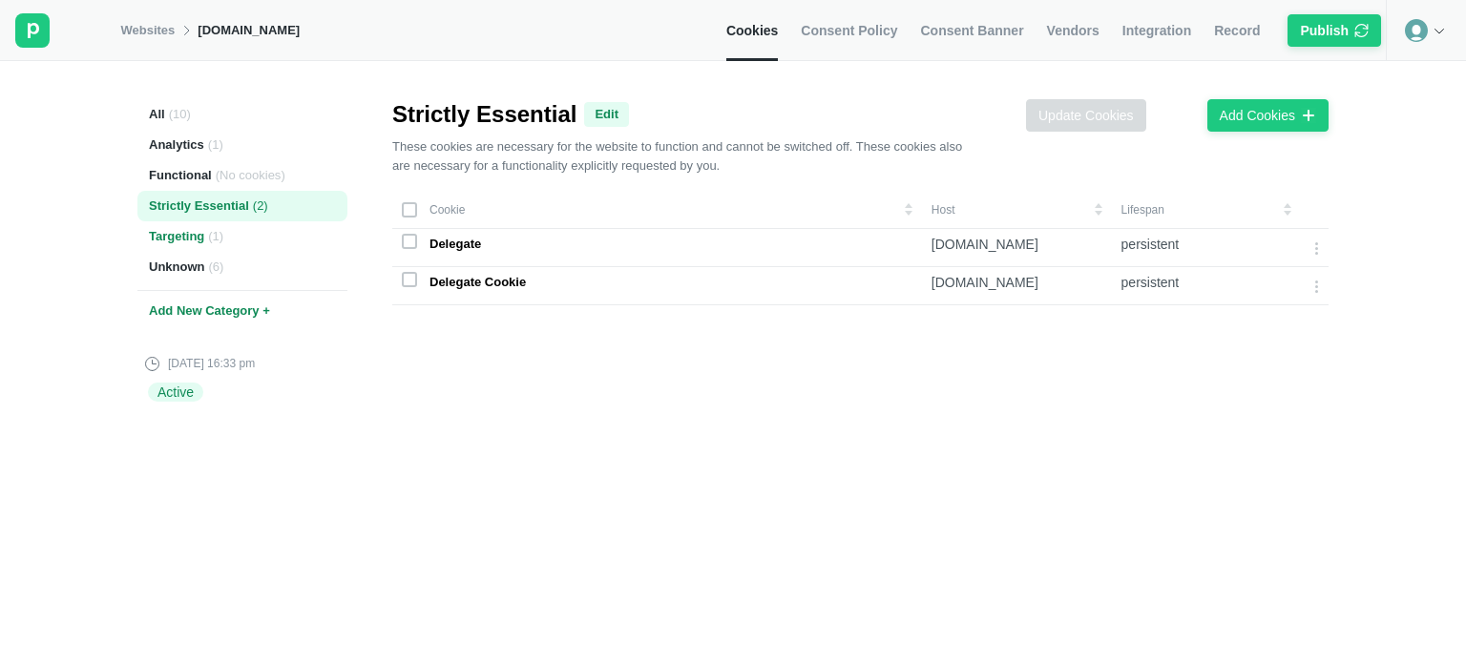
click at [160, 242] on div "Targeting ( 1 )" at bounding box center [242, 236] width 210 height 31
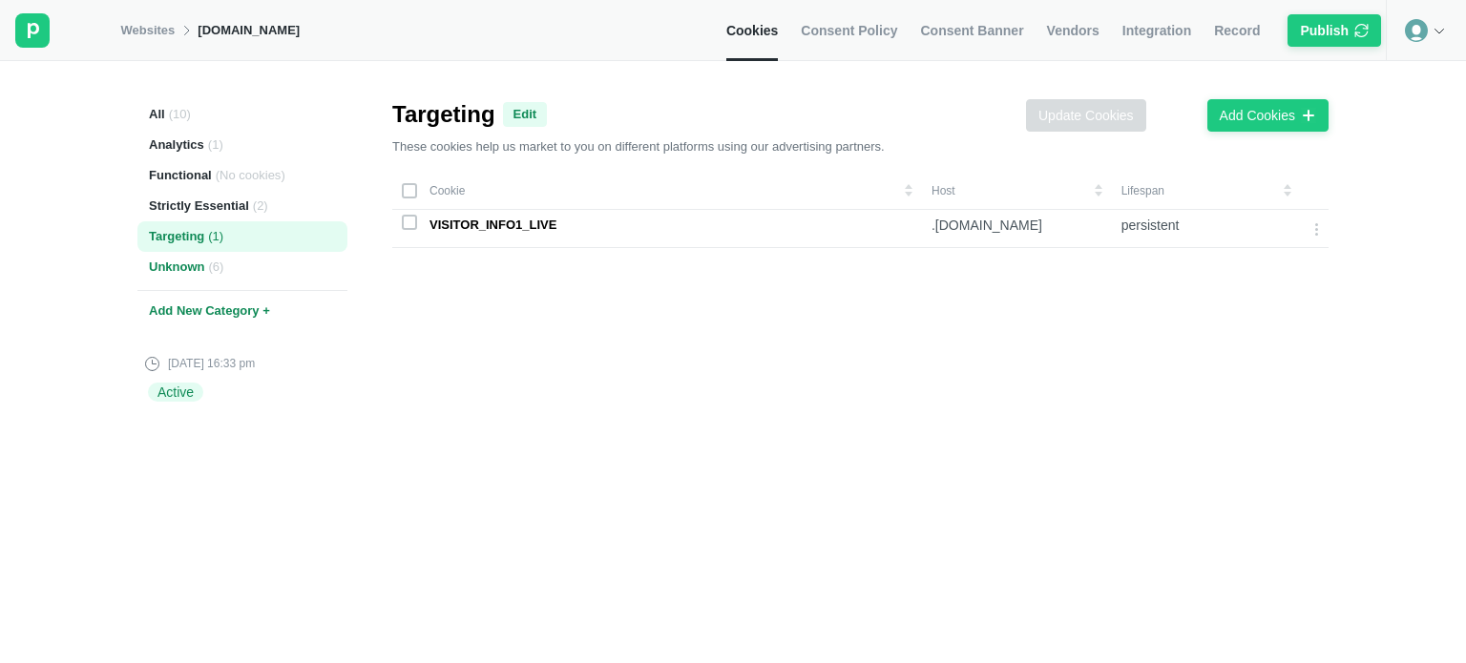
click at [166, 272] on div "Unknown ( 6 )" at bounding box center [242, 267] width 210 height 31
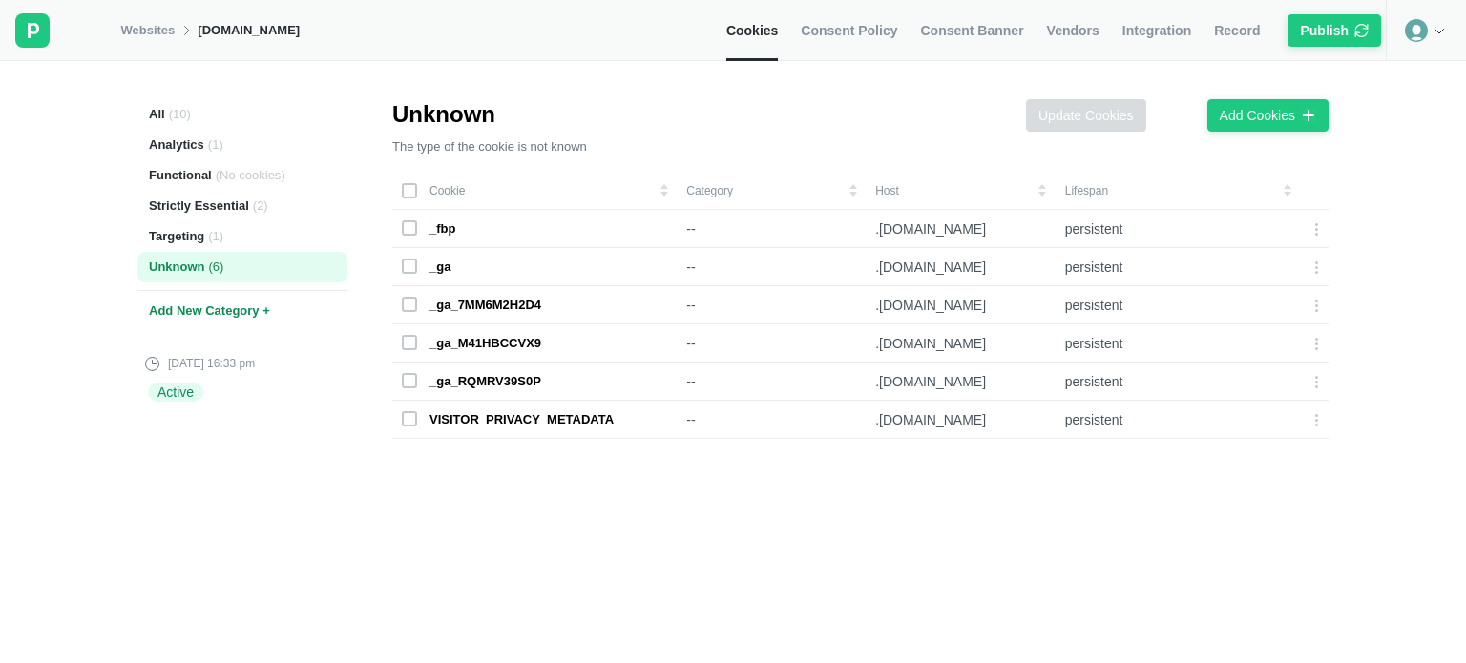
click at [846, 35] on span "Consent Policy" at bounding box center [849, 30] width 96 height 17
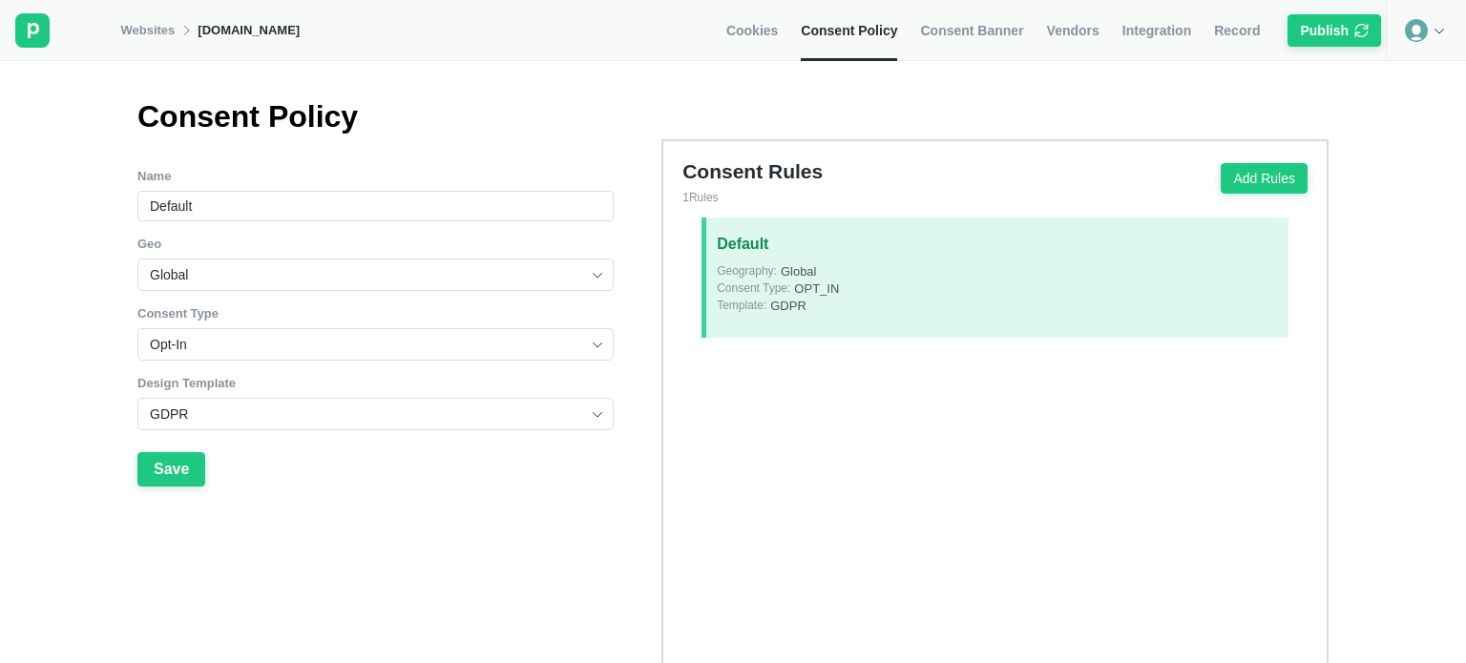
click at [980, 37] on span "Consent Banner" at bounding box center [971, 30] width 103 height 17
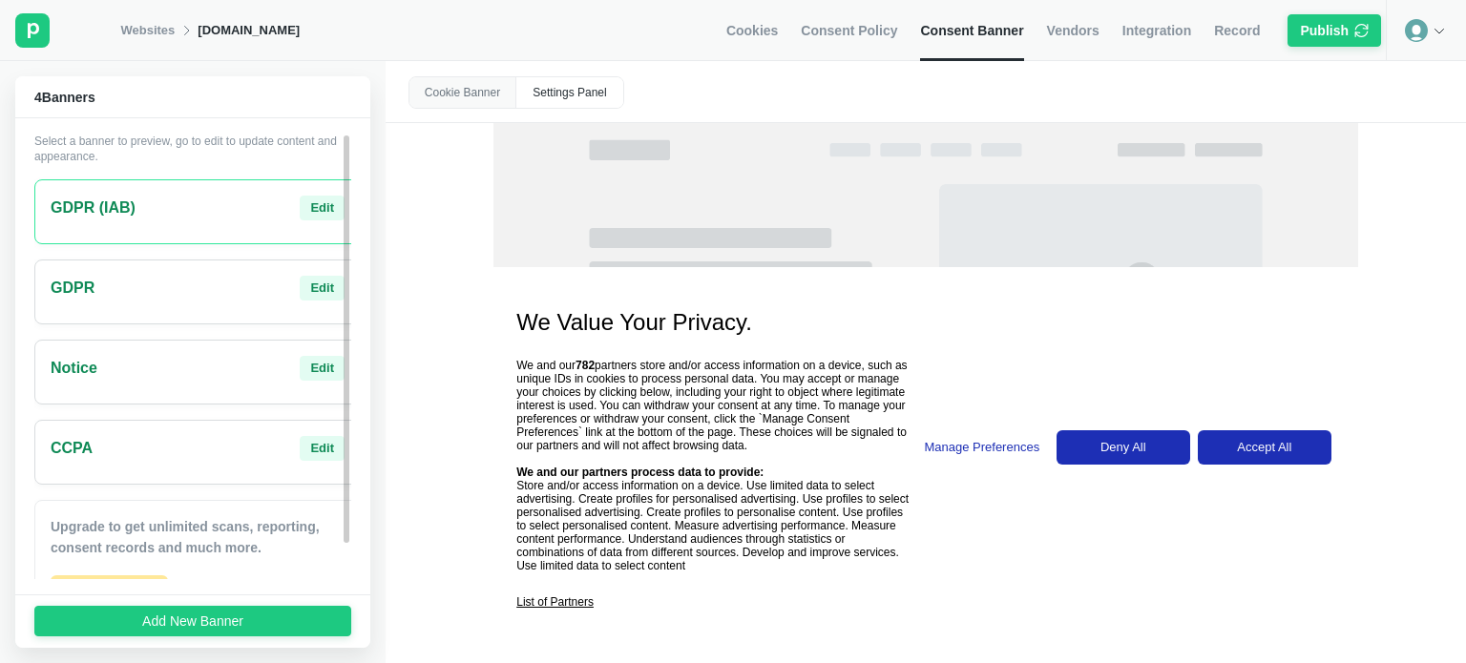
click at [1081, 35] on span "Vendors" at bounding box center [1073, 30] width 52 height 17
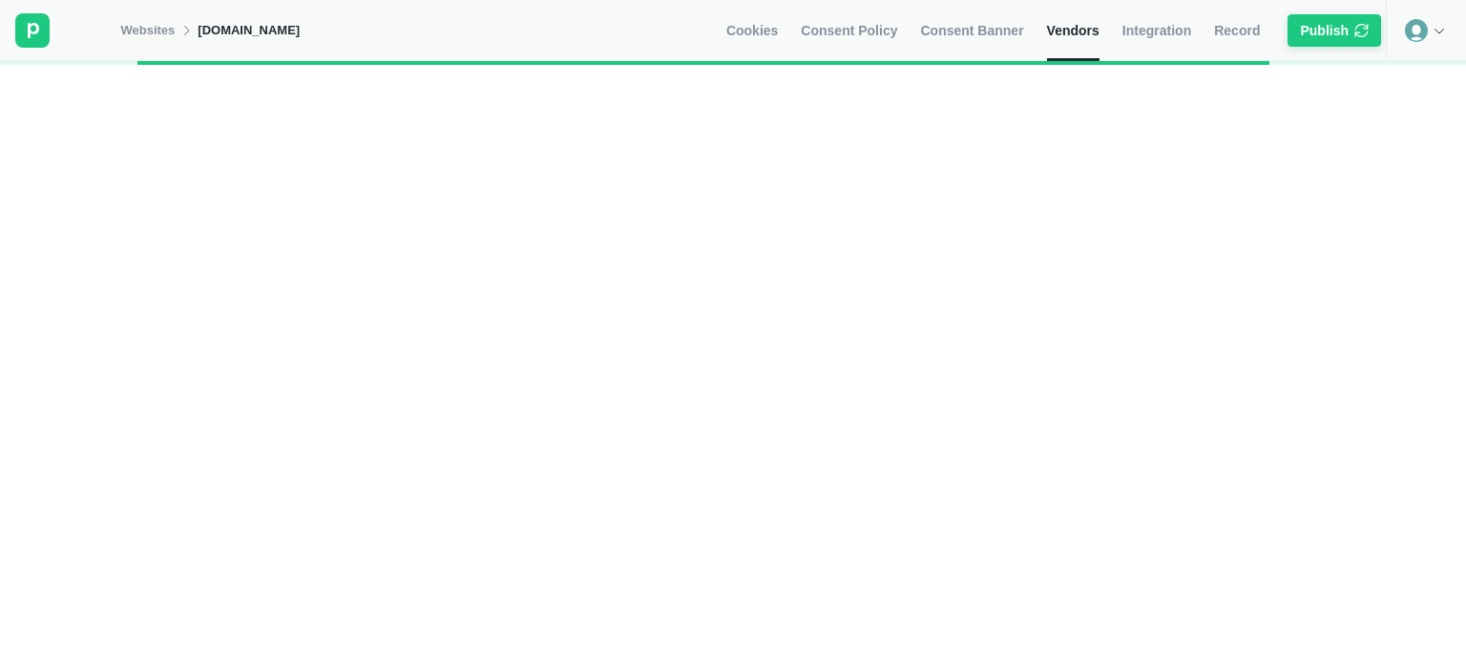
click at [132, 32] on link "Websites" at bounding box center [147, 30] width 54 height 17
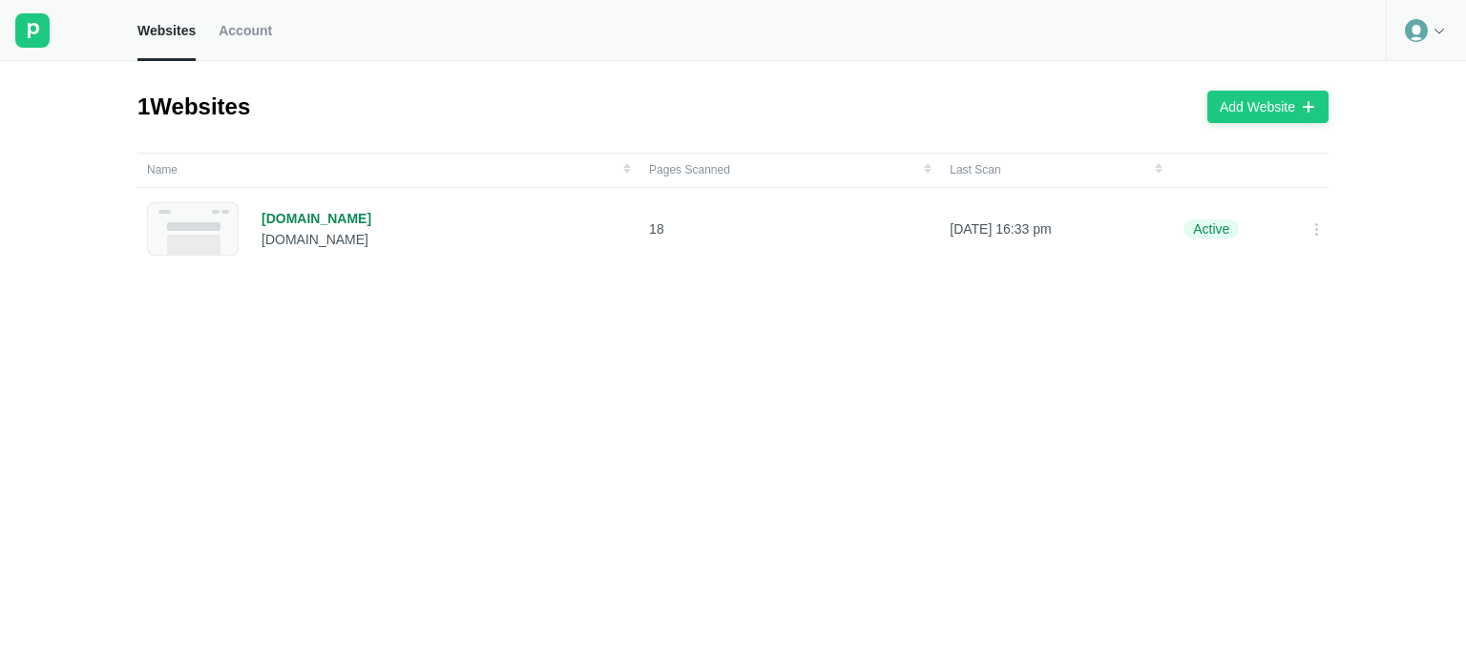
click at [1435, 31] on icon at bounding box center [1438, 30] width 15 height 15
click at [1424, 75] on div "Logout" at bounding box center [1425, 79] width 78 height 27
